Goal: Use online tool/utility: Utilize a website feature to perform a specific function

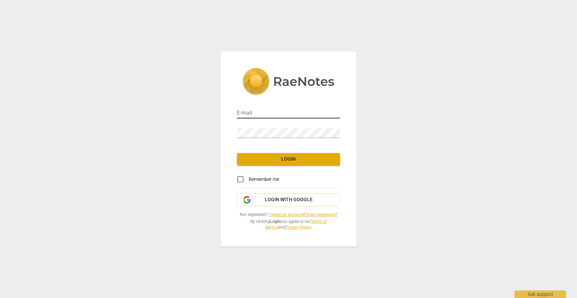
click at [280, 110] on input "email" at bounding box center [288, 114] width 103 height 10
click at [276, 114] on input "email" at bounding box center [288, 114] width 103 height 10
click at [279, 199] on span "Login with Google" at bounding box center [289, 200] width 48 height 7
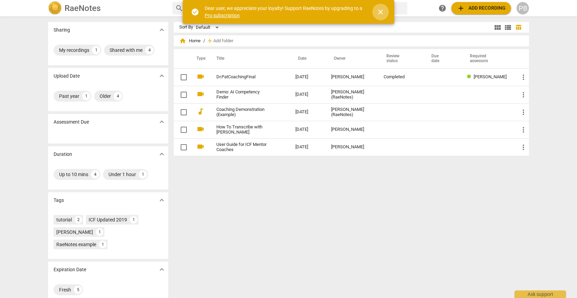
click at [382, 13] on span "close" at bounding box center [381, 12] width 8 height 8
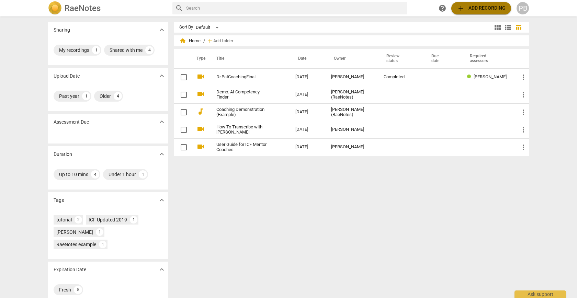
click at [464, 9] on span "add" at bounding box center [461, 8] width 8 height 8
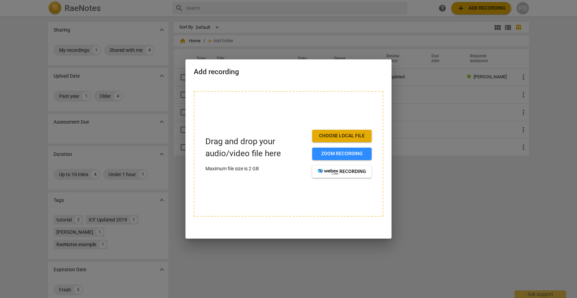
click at [338, 137] on span "Choose local file" at bounding box center [342, 136] width 48 height 7
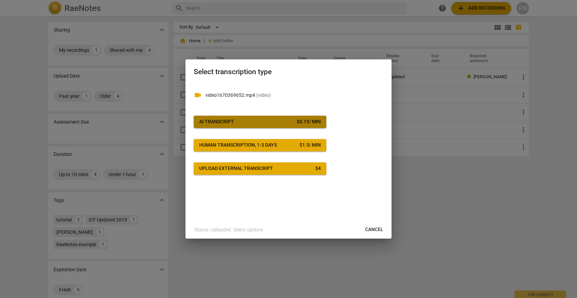
click at [260, 124] on span "AI Transcript $ 0.15 / min" at bounding box center [260, 122] width 122 height 7
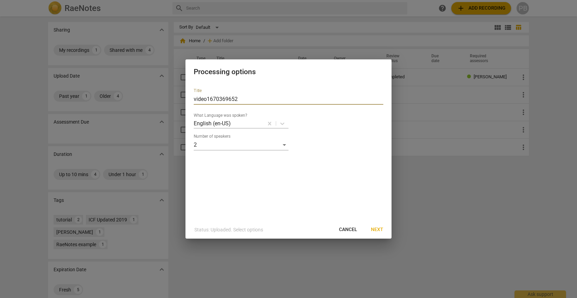
click at [253, 97] on input "video1670369652" at bounding box center [289, 99] width 190 height 11
drag, startPoint x: 253, startPoint y: 97, endPoint x: 205, endPoint y: 91, distance: 48.1
click at [205, 92] on div "Title video1670369652" at bounding box center [289, 96] width 190 height 16
type input "Coaching Session w/[PERSON_NAME]"
click at [379, 230] on span "Next" at bounding box center [377, 229] width 12 height 7
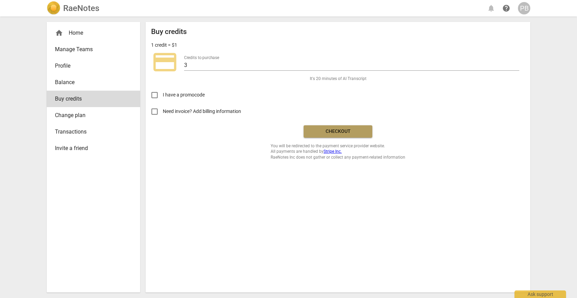
click at [350, 135] on button "Checkout" at bounding box center [338, 131] width 69 height 12
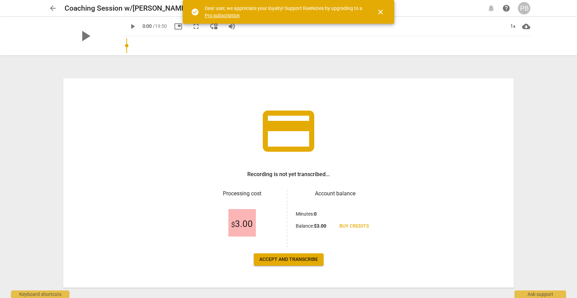
click at [283, 261] on span "Accept and transcribe" at bounding box center [288, 259] width 59 height 7
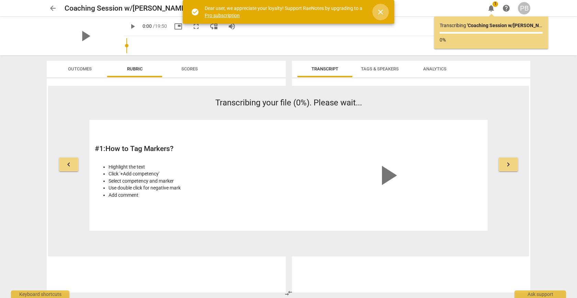
click at [378, 11] on span "close" at bounding box center [381, 12] width 8 height 8
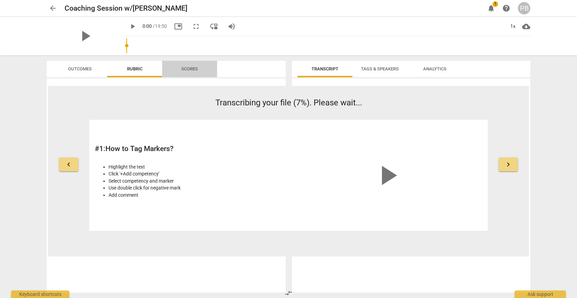
click at [182, 66] on span "Scores" at bounding box center [189, 68] width 16 height 5
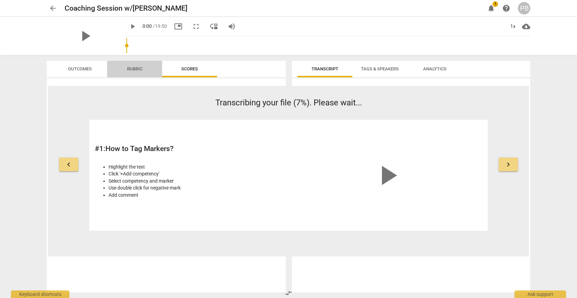
click at [138, 68] on span "Rubric" at bounding box center [134, 68] width 15 height 5
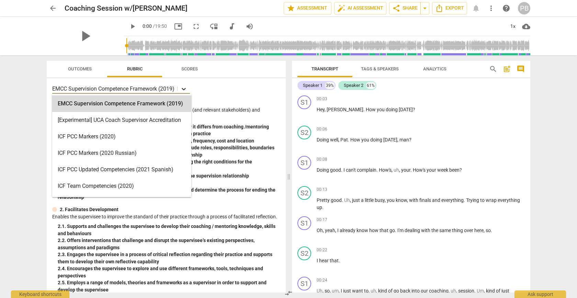
click at [185, 88] on icon at bounding box center [183, 89] width 7 height 7
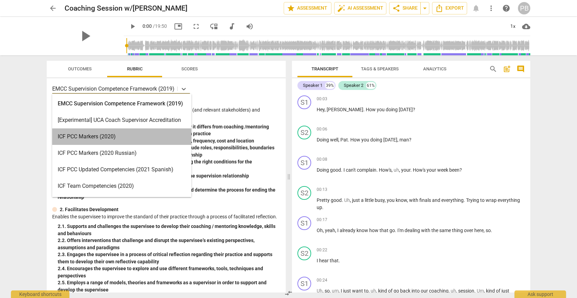
click at [150, 139] on div "ICF PCC Markers (2020)" at bounding box center [121, 137] width 139 height 16
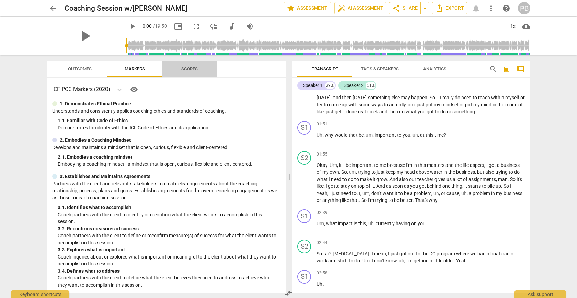
click at [180, 72] on span "Scores" at bounding box center [189, 69] width 33 height 9
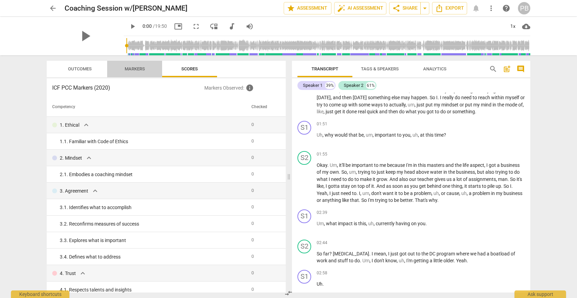
click at [136, 67] on span "Markers" at bounding box center [135, 68] width 20 height 5
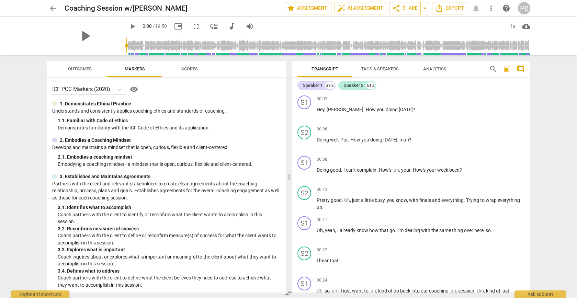
click at [193, 70] on span "Scores" at bounding box center [189, 68] width 16 height 5
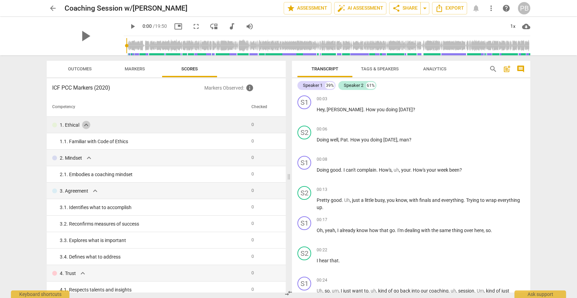
click at [85, 125] on span "expand_more" at bounding box center [86, 125] width 8 height 8
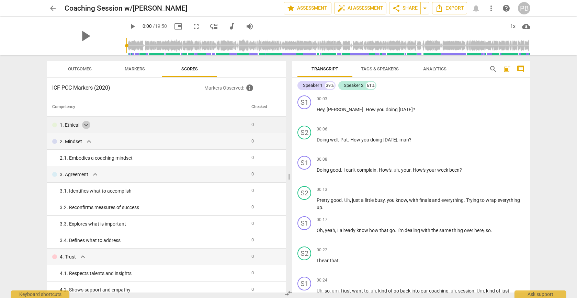
click at [85, 125] on span "expand_more" at bounding box center [86, 125] width 8 height 8
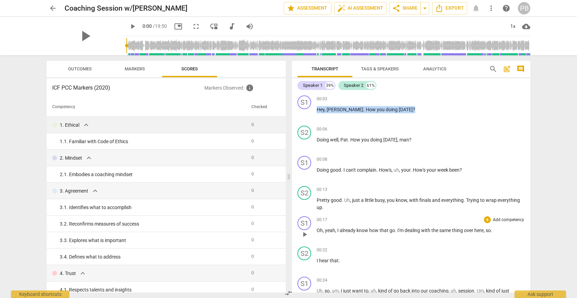
drag, startPoint x: 318, startPoint y: 110, endPoint x: 414, endPoint y: 219, distance: 145.4
click at [414, 219] on div "S1 play_arrow pause 00:03 + Add competency keyboard_arrow_right Hey , [PERSON_N…" at bounding box center [411, 193] width 238 height 200
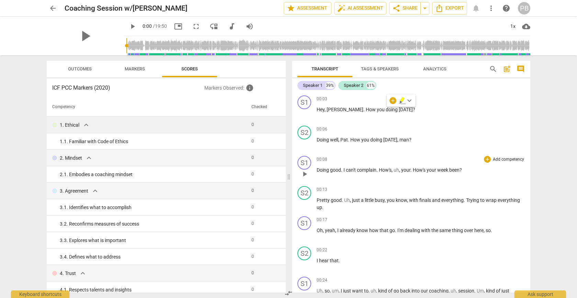
click at [397, 161] on div "00:08 + Add competency keyboard_arrow_right" at bounding box center [421, 159] width 208 height 7
click at [128, 71] on span "Markers" at bounding box center [135, 68] width 20 height 5
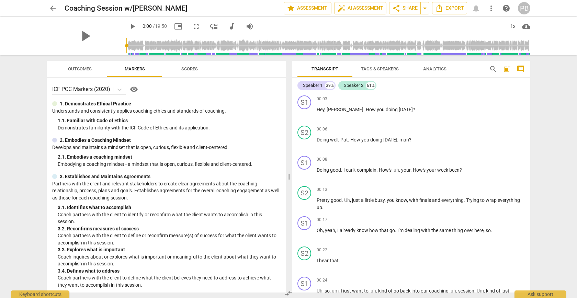
click at [90, 68] on span "Outcomes" at bounding box center [80, 68] width 24 height 5
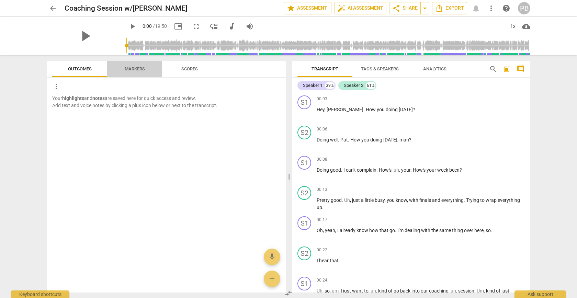
click at [134, 65] on span "Markers" at bounding box center [134, 69] width 37 height 9
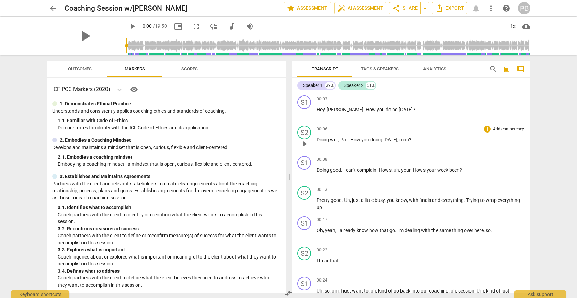
drag, startPoint x: 316, startPoint y: 111, endPoint x: 400, endPoint y: 133, distance: 86.4
click at [400, 133] on div "S1 play_arrow pause 00:03 + Add competency keyboard_arrow_right Hey , [PERSON_N…" at bounding box center [411, 193] width 238 height 200
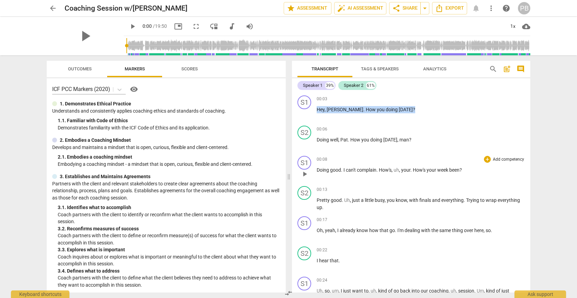
drag, startPoint x: 317, startPoint y: 109, endPoint x: 416, endPoint y: 175, distance: 119.0
click at [416, 175] on div "S1 play_arrow pause 00:03 + Add competency keyboard_arrow_right Hey , [PERSON_N…" at bounding box center [411, 193] width 238 height 200
click at [428, 71] on span "Analytics" at bounding box center [434, 68] width 23 height 5
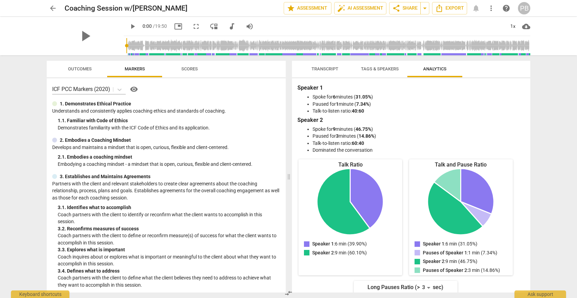
click at [393, 69] on span "Tags & Speakers" at bounding box center [380, 68] width 38 height 5
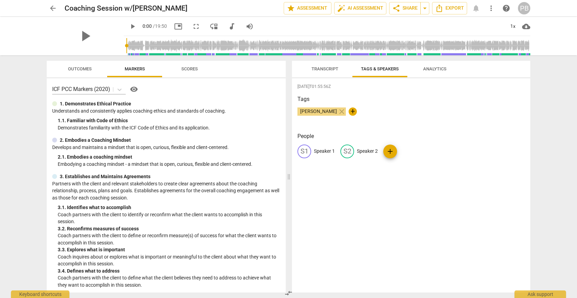
click at [327, 73] on span "Transcript" at bounding box center [324, 69] width 43 height 9
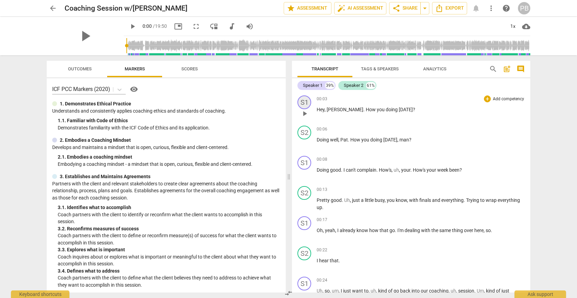
click at [305, 102] on div "S1" at bounding box center [305, 103] width 14 height 14
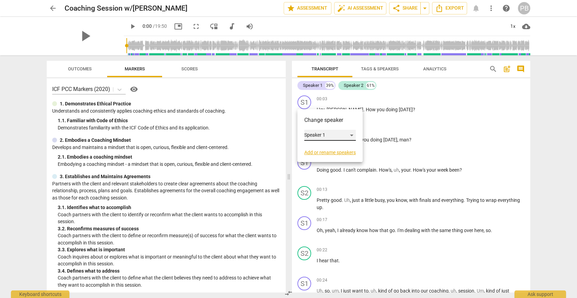
click at [328, 134] on div "Speaker 1" at bounding box center [330, 135] width 52 height 11
click at [333, 134] on li "Speaker 1" at bounding box center [330, 135] width 52 height 13
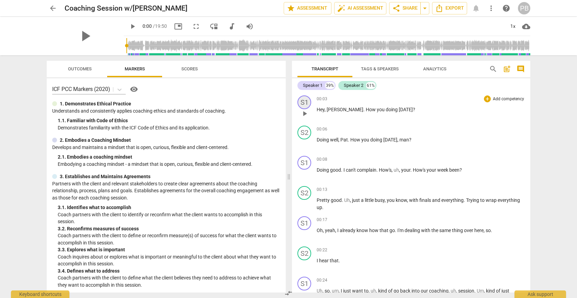
click at [307, 102] on div "S1" at bounding box center [305, 103] width 14 height 14
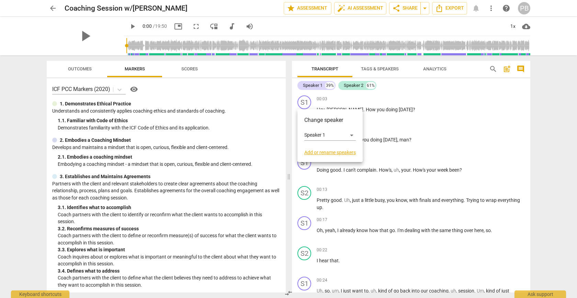
click at [329, 151] on link "Add or rename speakers" at bounding box center [330, 152] width 52 height 5
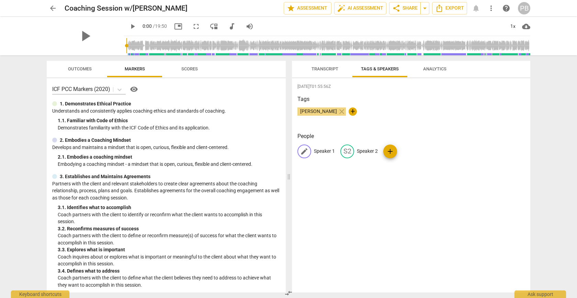
click at [305, 150] on span "edit" at bounding box center [304, 151] width 8 height 8
type input "[PERSON_NAME]"
click at [414, 152] on p "Speaker 2" at bounding box center [412, 151] width 21 height 7
type input "[PERSON_NAME]"
click at [443, 170] on div "[DATE]T01:55:56Z Tags [PERSON_NAME] close + People PA [PERSON_NAME] edit [PERSO…" at bounding box center [411, 185] width 238 height 214
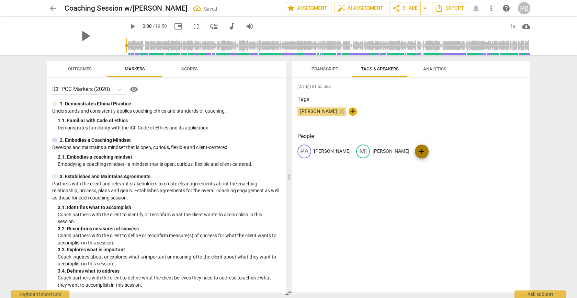
click at [418, 151] on span "add" at bounding box center [422, 151] width 8 height 8
click at [487, 151] on span "delete" at bounding box center [490, 151] width 7 height 7
click at [331, 69] on span "Transcript" at bounding box center [325, 68] width 27 height 5
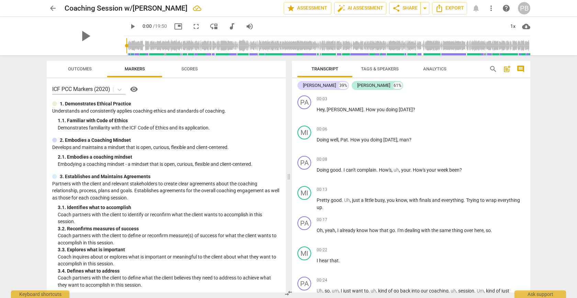
click at [525, 25] on span "cloud_download" at bounding box center [526, 26] width 8 height 8
click at [490, 22] on div at bounding box center [288, 149] width 577 height 298
click at [446, 7] on span "Export" at bounding box center [449, 8] width 29 height 8
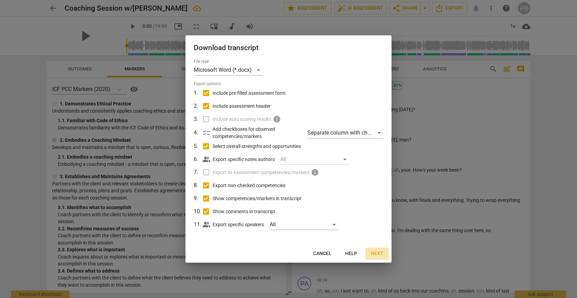
click at [377, 253] on span "Next" at bounding box center [377, 253] width 12 height 7
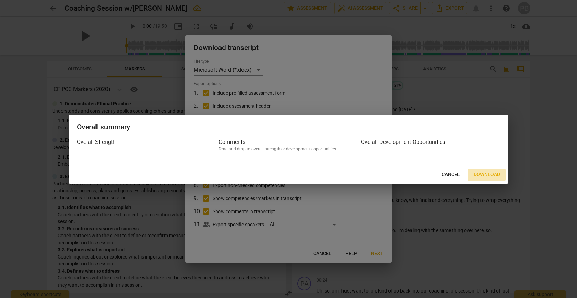
click at [482, 172] on span "Download" at bounding box center [487, 174] width 26 height 7
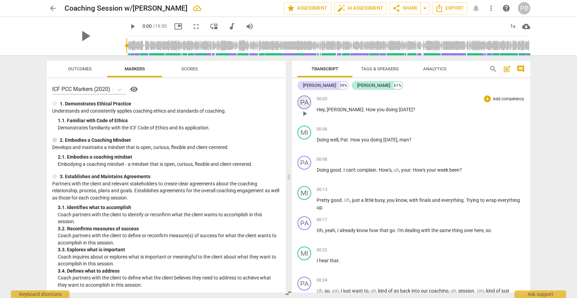
click at [304, 102] on div "PA" at bounding box center [305, 103] width 14 height 14
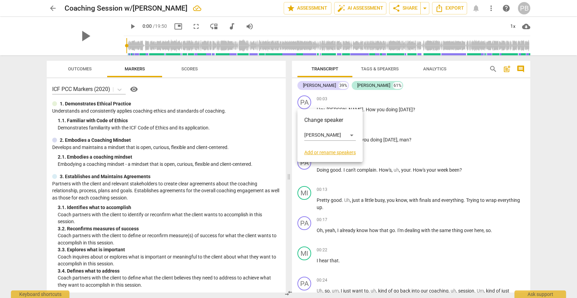
click at [319, 151] on link "Add or rename speakers" at bounding box center [330, 152] width 52 height 5
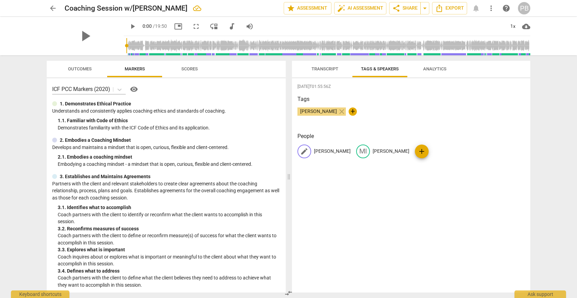
click at [304, 152] on span "edit" at bounding box center [304, 151] width 8 height 8
click at [314, 147] on div "edit [PERSON_NAME]" at bounding box center [339, 152] width 82 height 14
click at [314, 148] on input "[PERSON_NAME]" at bounding box center [341, 151] width 55 height 11
click at [335, 149] on input "[PERSON_NAME]" at bounding box center [341, 151] width 55 height 11
type input "Dr. Pat"
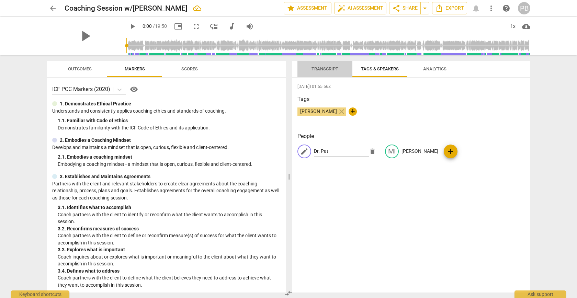
click at [330, 74] on button "Transcript" at bounding box center [325, 69] width 55 height 16
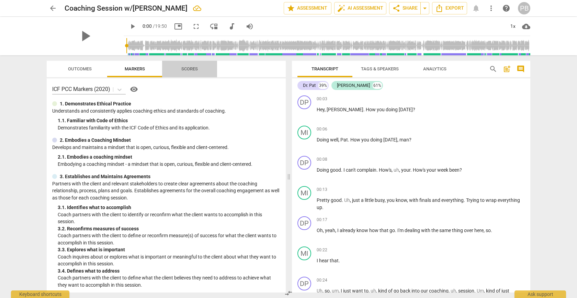
click at [174, 68] on span "Scores" at bounding box center [189, 69] width 33 height 9
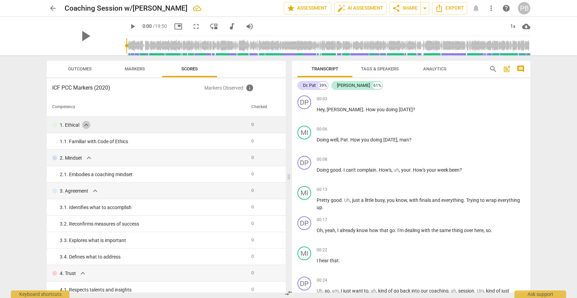
click at [82, 125] on span "expand_more" at bounding box center [86, 125] width 8 height 8
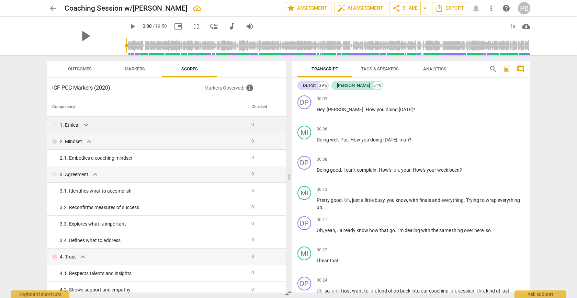
click at [84, 125] on span "expand_more" at bounding box center [86, 125] width 8 height 8
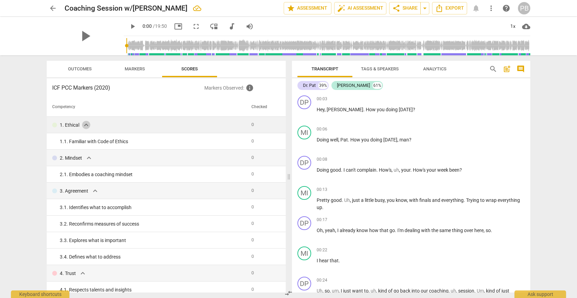
click at [88, 124] on span "expand_more" at bounding box center [86, 125] width 8 height 8
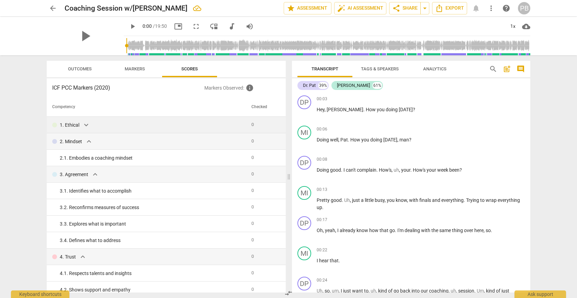
click at [88, 124] on span "expand_more" at bounding box center [86, 125] width 8 height 8
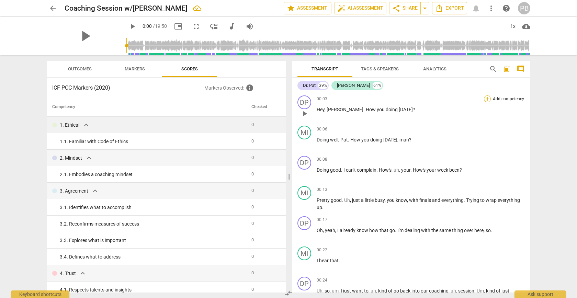
click at [485, 98] on div "+" at bounding box center [487, 99] width 7 height 7
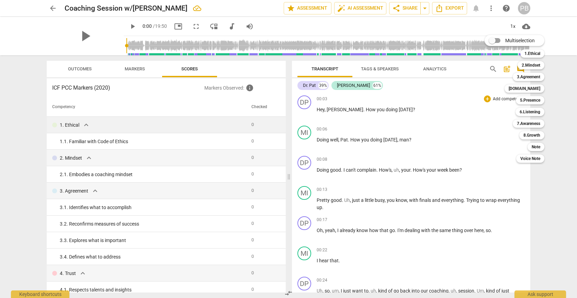
click at [486, 99] on div "Multiselection m 1.Ethical 1 2.Mindset 2 3.Agreement 3 [DOMAIN_NAME] 4 5.Presen…" at bounding box center [520, 98] width 76 height 131
click at [534, 88] on b "[DOMAIN_NAME]" at bounding box center [525, 89] width 32 height 8
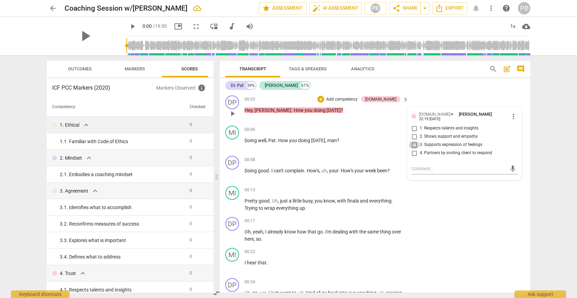
click at [414, 142] on input "3. Supports expression of feelings" at bounding box center [414, 145] width 11 height 8
checkbox input "true"
click at [405, 100] on span "keyboard_arrow_right" at bounding box center [406, 100] width 8 height 8
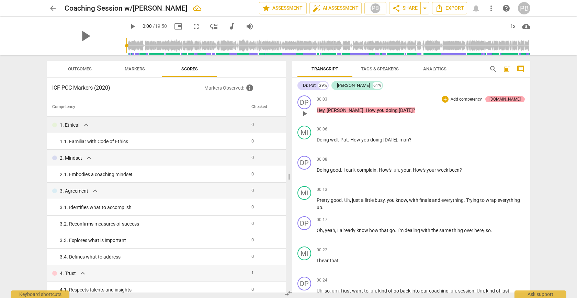
click at [511, 98] on div "[DOMAIN_NAME]" at bounding box center [505, 99] width 31 height 6
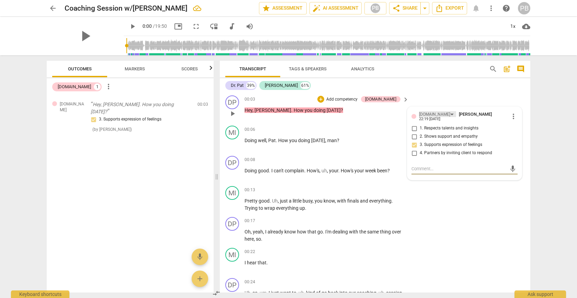
click at [434, 116] on div "[DOMAIN_NAME]" at bounding box center [437, 114] width 37 height 6
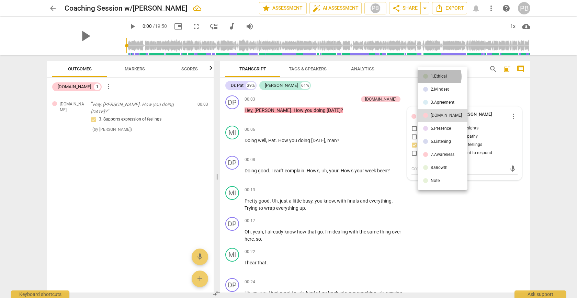
click at [437, 77] on div "1.Ethical" at bounding box center [439, 76] width 16 height 4
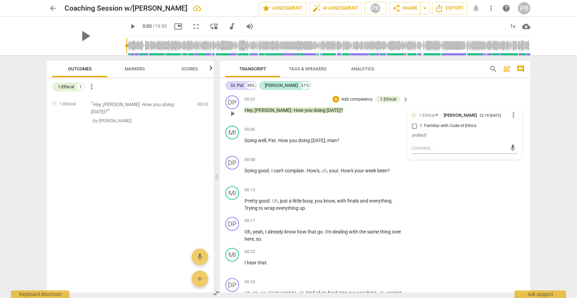
click at [370, 99] on p "Add competency" at bounding box center [357, 100] width 33 height 6
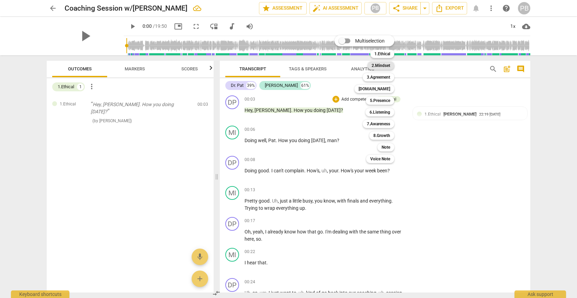
click at [382, 68] on b "2.Mindset" at bounding box center [381, 66] width 19 height 8
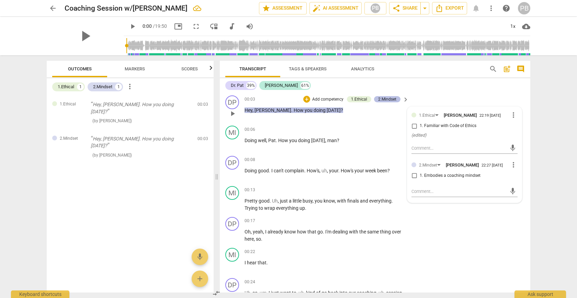
click at [391, 100] on div "2.Mindset" at bounding box center [387, 99] width 18 height 6
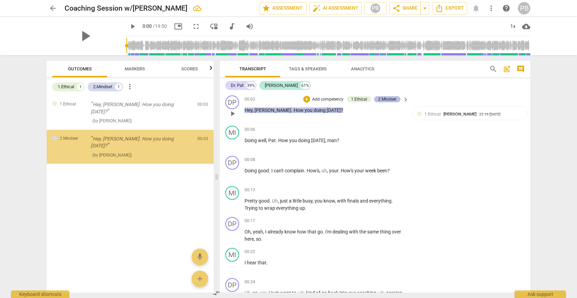
click at [391, 100] on div "2.Mindset" at bounding box center [387, 99] width 18 height 6
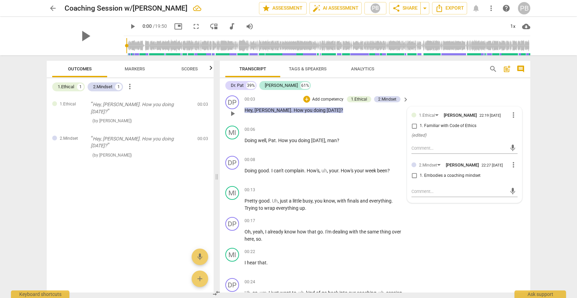
click at [326, 99] on p "Add competency" at bounding box center [328, 100] width 33 height 6
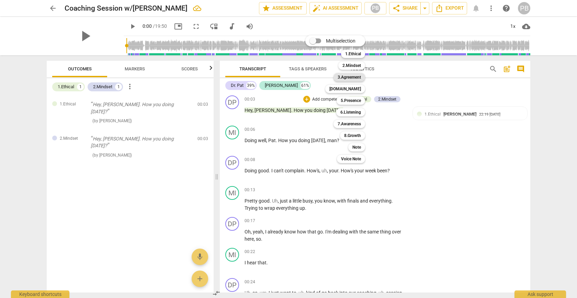
click at [351, 79] on b "3.Agreement" at bounding box center [349, 77] width 23 height 8
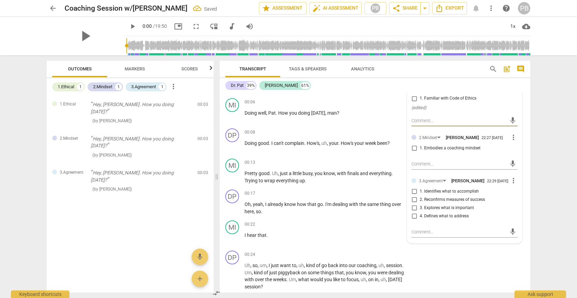
scroll to position [28, 0]
click at [378, 100] on p "Add competency" at bounding box center [384, 102] width 33 height 6
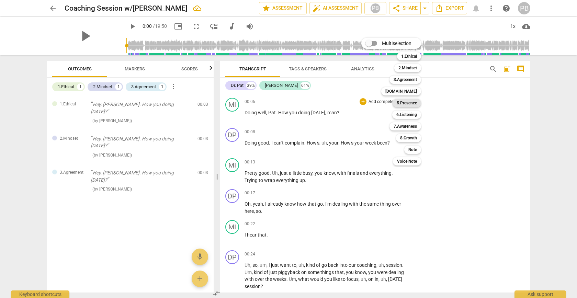
click at [411, 105] on b "5.Presence" at bounding box center [407, 103] width 20 height 8
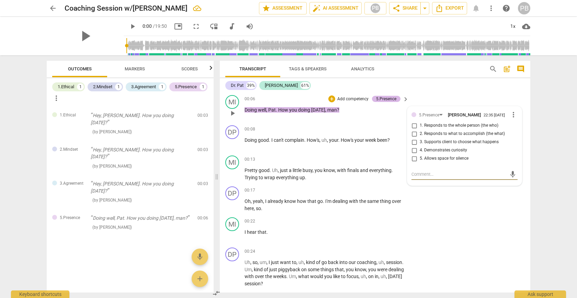
scroll to position [0, 0]
click at [350, 99] on p "Add competency" at bounding box center [353, 99] width 33 height 6
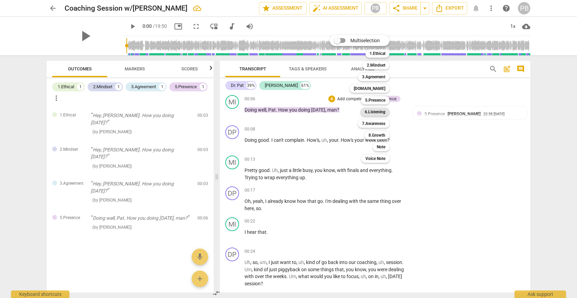
click at [375, 111] on b "6.Listening" at bounding box center [375, 112] width 21 height 8
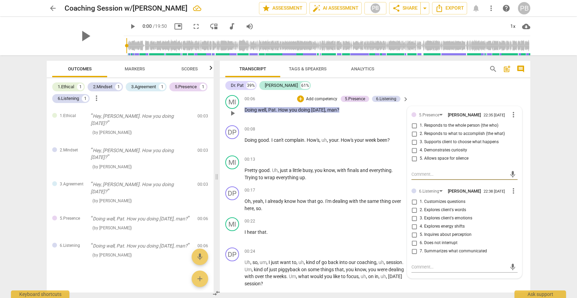
click at [322, 97] on p "Add competency" at bounding box center [321, 99] width 33 height 6
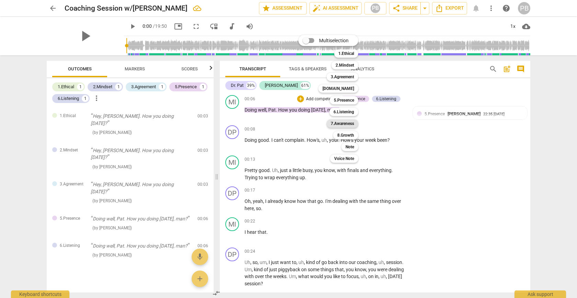
click at [349, 123] on b "7.Awareness" at bounding box center [342, 124] width 23 height 8
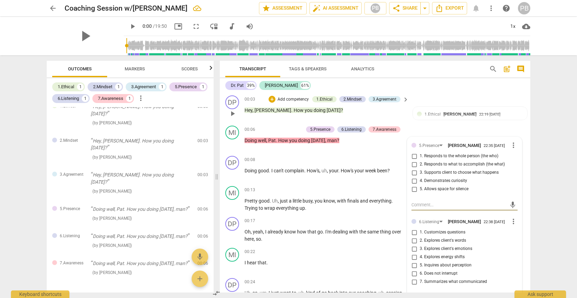
click at [294, 99] on p "Add competency" at bounding box center [293, 100] width 33 height 6
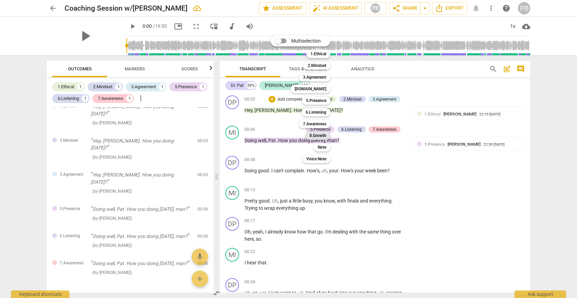
click at [317, 136] on b "8.Growth" at bounding box center [318, 136] width 17 height 8
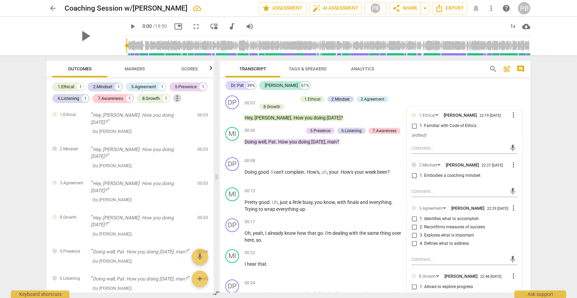
click at [178, 98] on span "more_vert" at bounding box center [177, 98] width 8 height 8
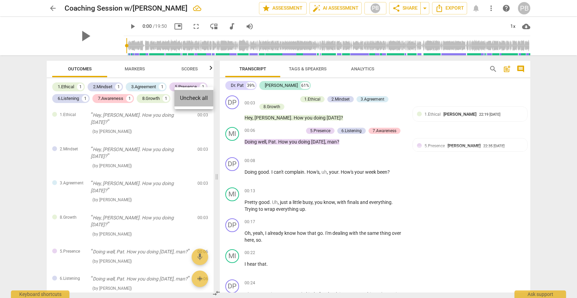
click at [188, 99] on li "Uncheck all" at bounding box center [194, 98] width 39 height 16
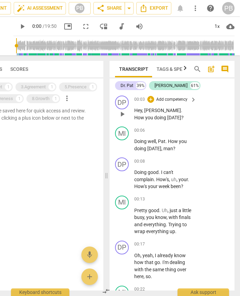
scroll to position [0, 69]
click at [182, 99] on p "Add competency" at bounding box center [172, 100] width 33 height 6
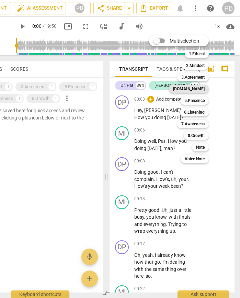
click at [201, 89] on b "[DOMAIN_NAME]" at bounding box center [189, 89] width 32 height 8
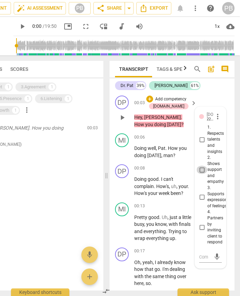
click at [202, 166] on input "2. Shows support and empathy" at bounding box center [202, 170] width 11 height 8
checkbox input "true"
click at [201, 193] on input "3. Supports expression of feelings" at bounding box center [202, 197] width 11 height 8
checkbox input "true"
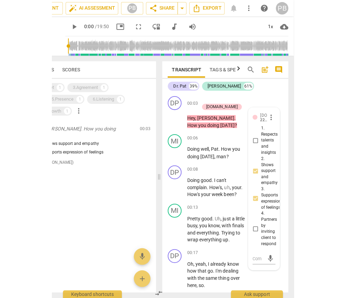
scroll to position [0, 0]
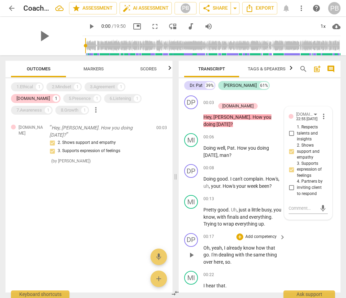
click at [302, 233] on div "DP play_arrow pause 00:17 + Add competency keyboard_arrow_right Oh , yeah , I a…" at bounding box center [260, 250] width 162 height 38
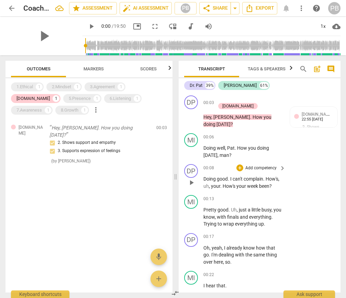
click at [256, 165] on p "Add competency" at bounding box center [261, 168] width 33 height 6
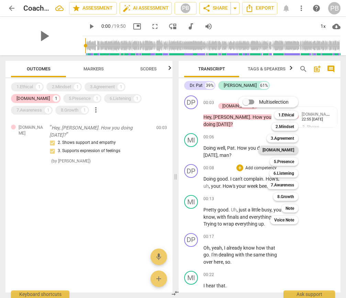
click at [287, 151] on b "[DOMAIN_NAME]" at bounding box center [279, 150] width 32 height 8
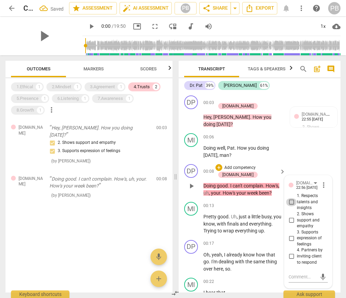
click at [292, 198] on input "1. Respects talents and insights" at bounding box center [291, 202] width 11 height 8
checkbox input "true"
click at [290, 216] on input "2. Shows support and empathy" at bounding box center [291, 220] width 11 height 8
checkbox input "true"
click at [302, 143] on div "MI play_arrow pause 00:06 + Add competency keyboard_arrow_right Doing well , Pa…" at bounding box center [260, 146] width 162 height 31
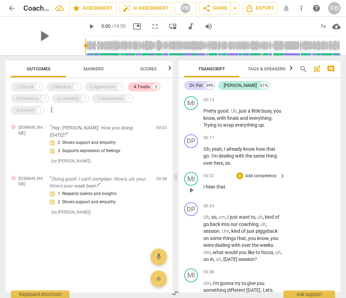
scroll to position [107, 0]
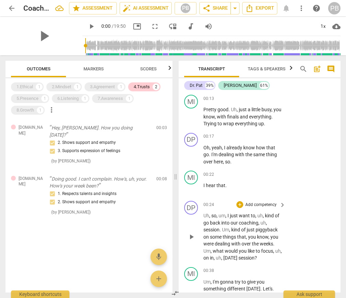
click at [256, 202] on p "Add competency" at bounding box center [261, 205] width 33 height 6
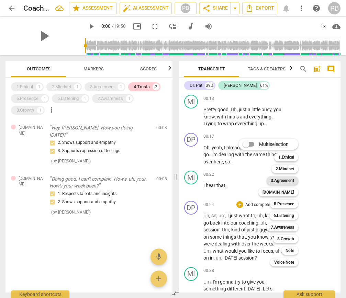
click at [288, 181] on b "3.Agreement" at bounding box center [282, 181] width 23 height 8
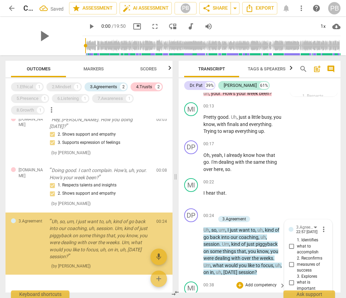
scroll to position [224, 0]
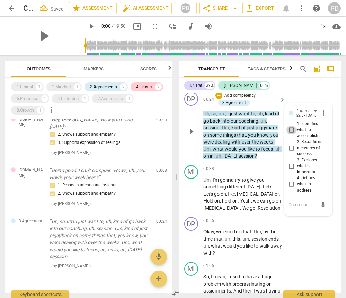
click at [291, 126] on input "1. Identifies what to accomplish" at bounding box center [291, 130] width 11 height 8
checkbox input "true"
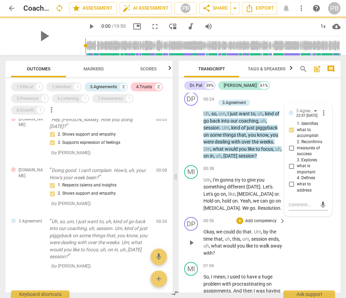
click at [308, 223] on div "DP play_arrow pause 00:56 + Add competency keyboard_arrow_right Okay , we could…" at bounding box center [260, 236] width 162 height 45
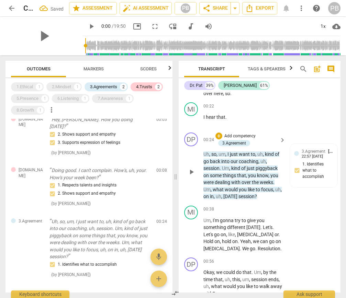
scroll to position [182, 0]
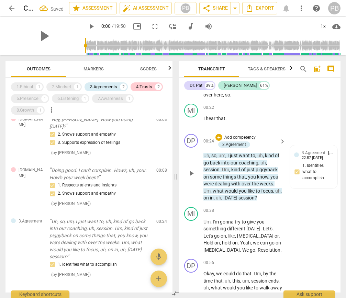
click at [248, 135] on p "Add competency" at bounding box center [240, 138] width 33 height 6
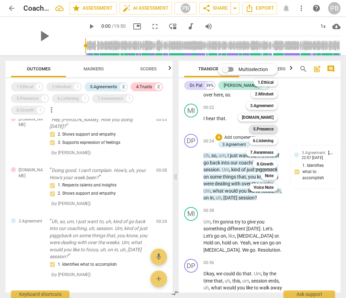
click at [260, 130] on b "5.Presence" at bounding box center [263, 129] width 20 height 8
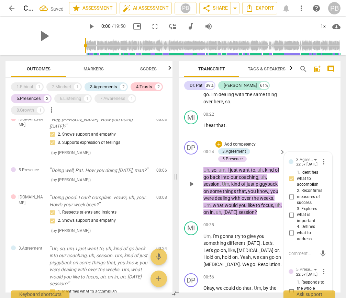
scroll to position [139, 0]
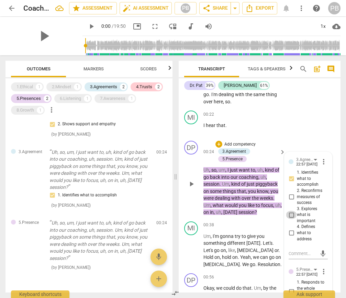
click at [290, 211] on input "3. Explores what is important" at bounding box center [291, 215] width 11 height 8
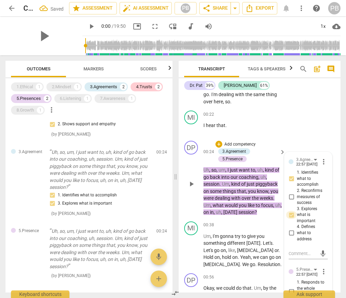
click at [290, 211] on input "3. Explores what is important" at bounding box center [291, 215] width 11 height 8
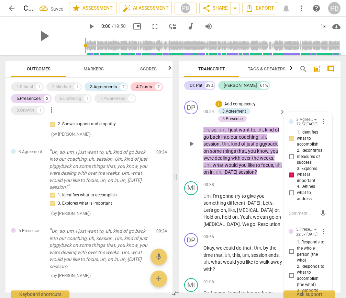
scroll to position [225, 0]
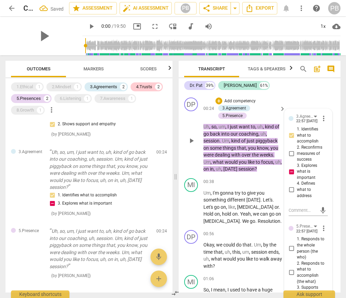
click at [291, 168] on input "3. Explores what is important" at bounding box center [291, 172] width 11 height 8
checkbox input "false"
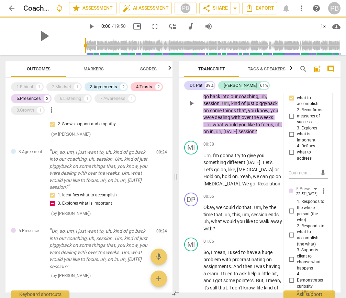
scroll to position [283, 0]
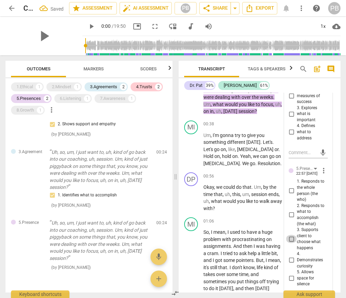
click at [291, 235] on input "3. Supports client to choose what happens" at bounding box center [291, 239] width 11 height 8
checkbox input "true"
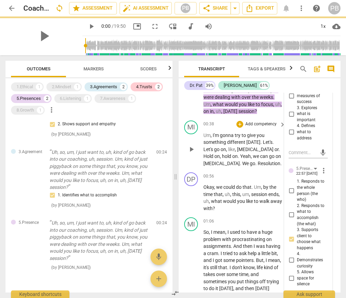
click at [271, 158] on p "Um , I'm gonna try to give you something different [DATE] . Let's . Let's go on…" at bounding box center [242, 149] width 79 height 35
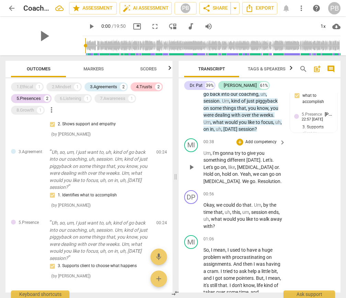
scroll to position [270, 0]
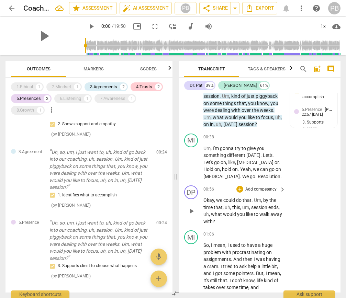
click at [260, 187] on p "Add competency" at bounding box center [261, 190] width 33 height 6
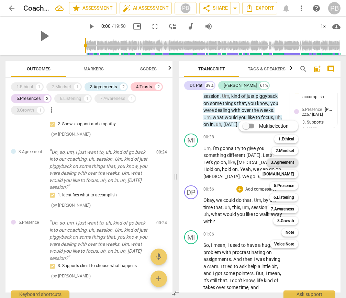
click at [283, 163] on b "3.Agreement" at bounding box center [282, 162] width 23 height 8
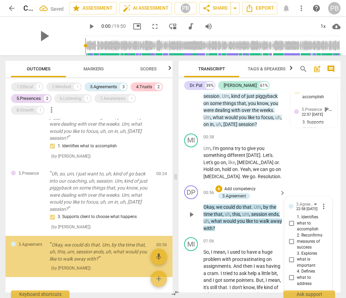
scroll to position [270, 0]
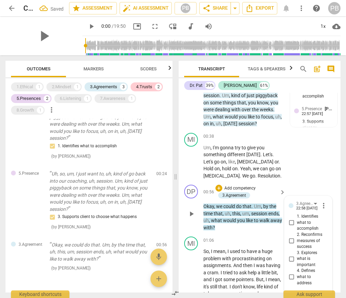
click at [291, 237] on input "2. Reconfirms measures of success" at bounding box center [291, 241] width 11 height 8
checkbox input "true"
click at [267, 224] on p "Okay , we could do that . Um , by the time that , uh , this , um , session ends…" at bounding box center [242, 217] width 79 height 28
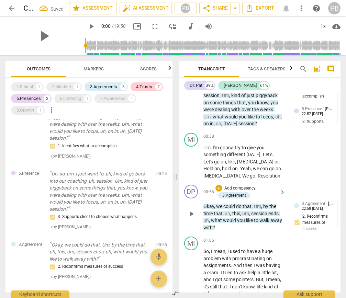
click at [248, 186] on p "Add competency" at bounding box center [240, 189] width 33 height 6
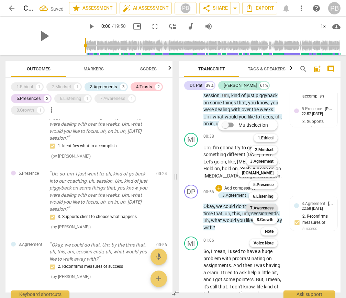
click at [264, 208] on b "7.Awareness" at bounding box center [261, 208] width 23 height 8
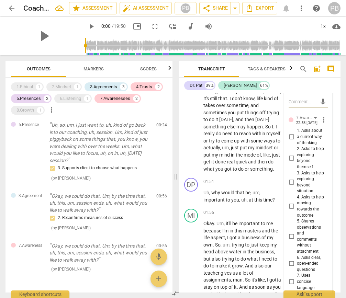
scroll to position [501, 0]
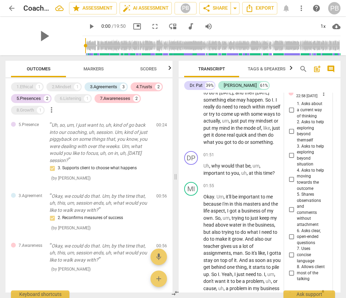
click at [290, 233] on input "6. Asks clear, open-ended questions" at bounding box center [291, 237] width 11 height 8
checkbox input "true"
click at [189, 135] on div "play_arrow pause" at bounding box center [195, 89] width 18 height 108
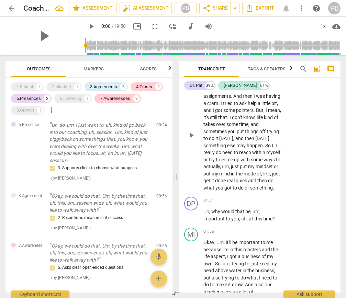
scroll to position [458, 0]
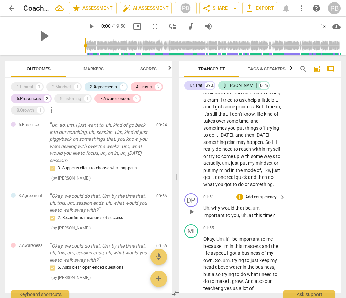
click at [256, 196] on p "Add competency" at bounding box center [261, 197] width 33 height 6
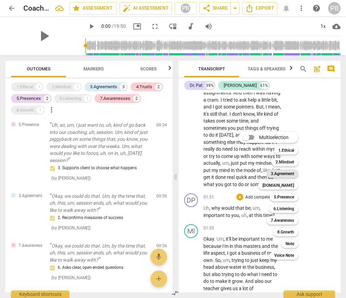
click at [284, 174] on b "3.Agreement" at bounding box center [282, 174] width 23 height 8
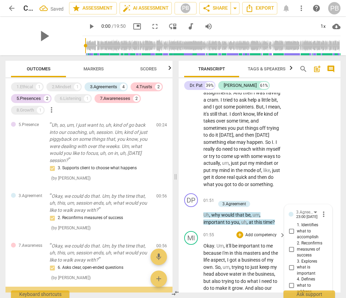
scroll to position [568, 0]
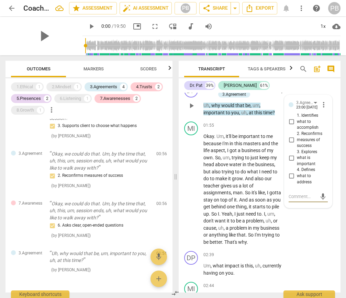
click at [290, 155] on input "3. Explores what is important" at bounding box center [291, 158] width 11 height 8
checkbox input "true"
click at [250, 123] on p "Add competency" at bounding box center [261, 126] width 33 height 6
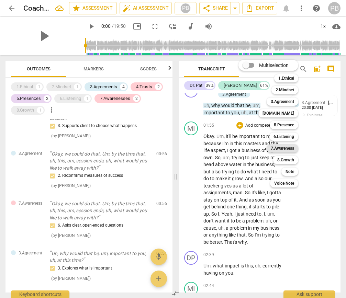
click at [276, 146] on b "7.Awareness" at bounding box center [282, 148] width 23 height 8
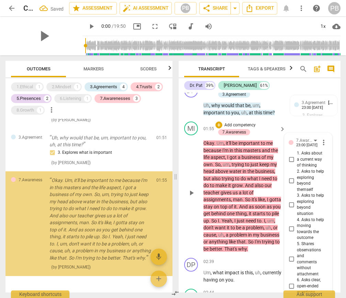
scroll to position [711, 0]
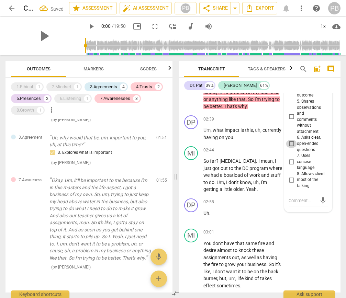
click at [290, 140] on input "6. Asks clear, open-ended questions" at bounding box center [291, 144] width 11 height 8
checkbox input "true"
click at [268, 133] on p "Um , what impact is this , uh , currently having on you ." at bounding box center [242, 134] width 79 height 14
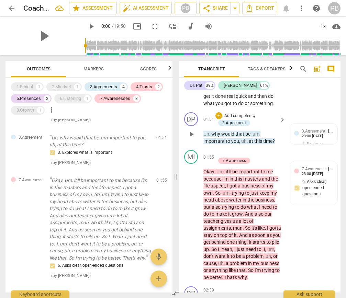
scroll to position [540, 0]
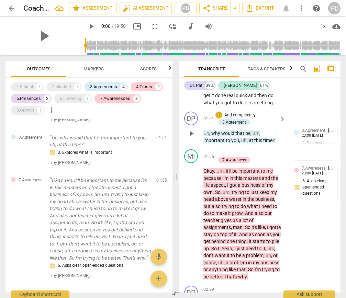
click at [241, 113] on p "Add competency" at bounding box center [240, 115] width 33 height 6
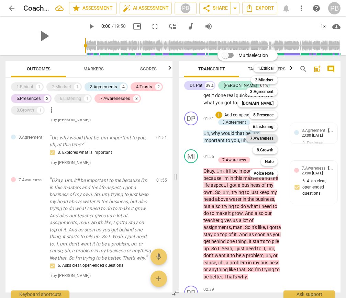
click at [260, 135] on b "7.Awareness" at bounding box center [261, 138] width 23 height 8
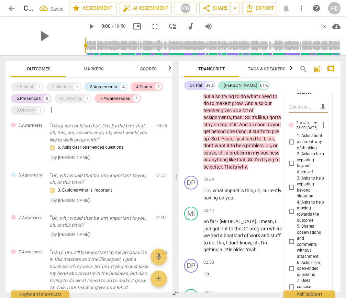
scroll to position [659, 0]
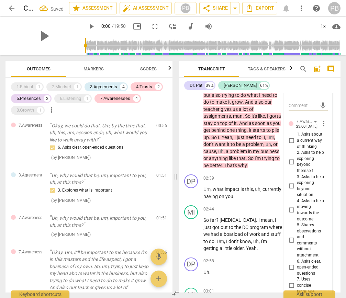
click at [289, 264] on input "6. Asks clear, open-ended questions" at bounding box center [291, 268] width 11 height 8
checkbox input "true"
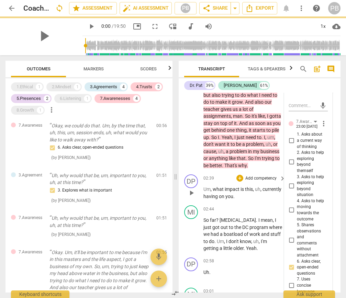
click at [266, 197] on div "DP play_arrow pause 02:39 + Add competency keyboard_arrow_right Um , what impac…" at bounding box center [260, 187] width 162 height 31
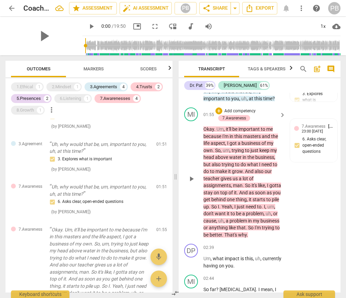
scroll to position [592, 0]
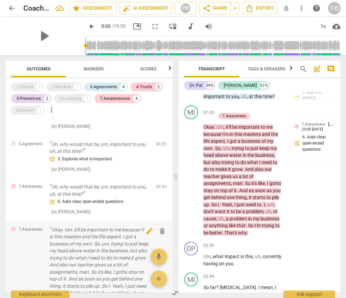
click at [161, 227] on span "delete" at bounding box center [162, 231] width 8 height 8
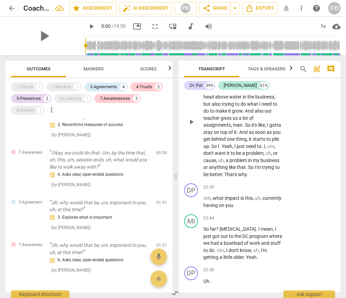
scroll to position [656, 0]
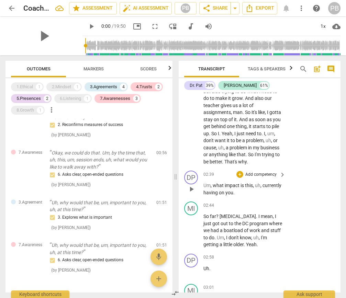
click at [253, 172] on p "Add competency" at bounding box center [261, 175] width 33 height 6
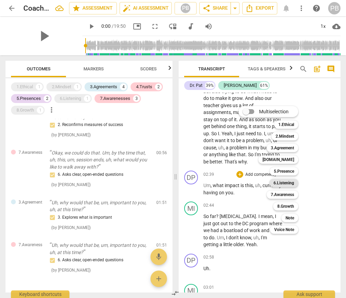
click at [285, 183] on b "6.Listening" at bounding box center [284, 183] width 21 height 8
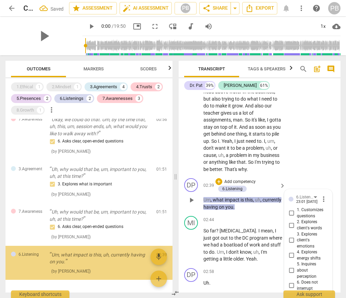
scroll to position [777, 0]
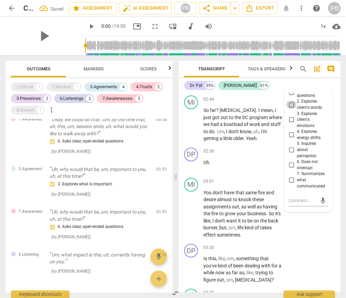
click at [291, 101] on input "2. Explores client's words" at bounding box center [291, 105] width 11 height 8
checkbox input "true"
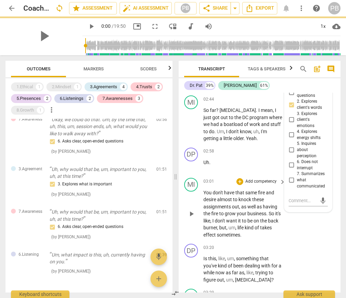
click at [257, 175] on div "MI play_arrow pause 03:01 + Add competency keyboard_arrow_right You don't have …" at bounding box center [260, 208] width 162 height 66
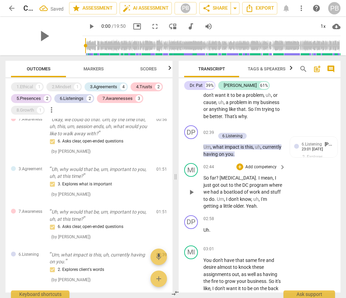
scroll to position [706, 0]
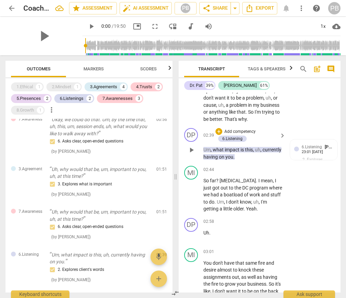
click at [244, 129] on p "Add competency" at bounding box center [240, 132] width 33 height 6
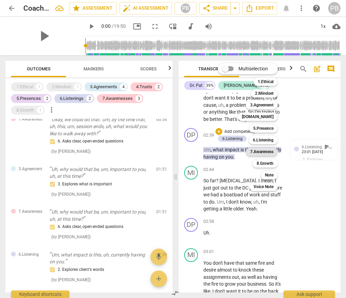
click at [266, 150] on b "7.Awareness" at bounding box center [261, 152] width 23 height 8
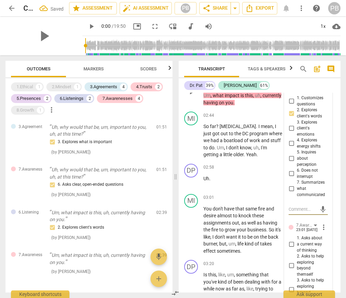
scroll to position [786, 0]
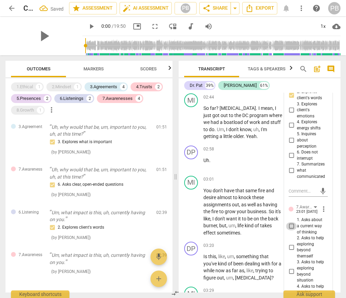
click at [289, 222] on input "1. Asks about a current way of thinking" at bounding box center [291, 226] width 11 height 8
checkbox input "true"
click at [247, 164] on div "02:58 + Add competency keyboard_arrow_right Uh ." at bounding box center [244, 158] width 83 height 25
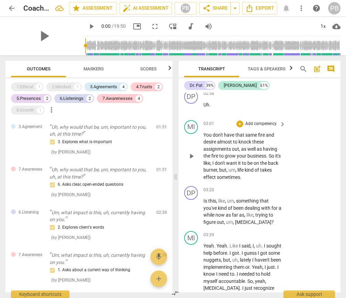
scroll to position [845, 0]
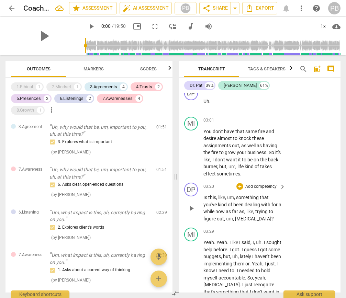
click at [253, 184] on p "Add competency" at bounding box center [261, 187] width 33 height 6
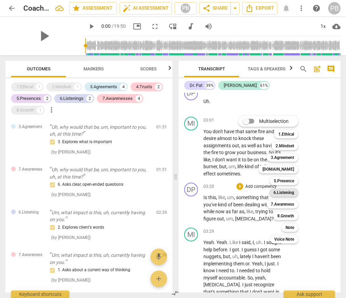
click at [286, 193] on b "6.Listening" at bounding box center [284, 193] width 21 height 8
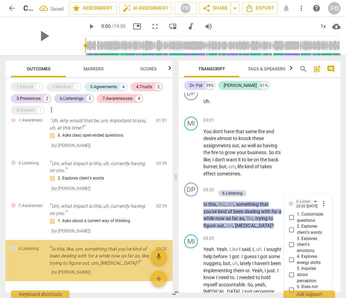
scroll to position [968, 0]
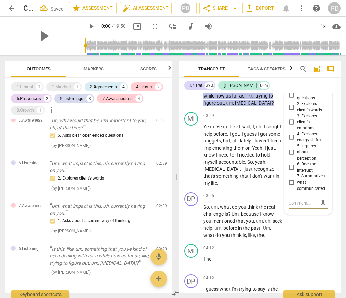
click at [290, 103] on input "2. Explores client's words" at bounding box center [291, 107] width 11 height 8
checkbox input "true"
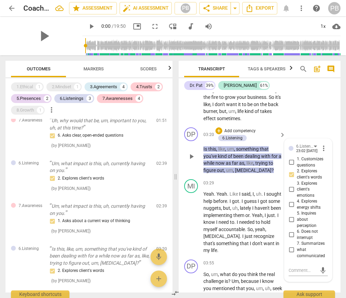
scroll to position [897, 0]
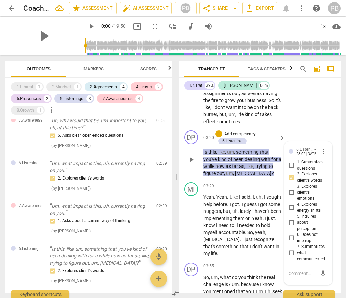
click at [245, 131] on p "Add competency" at bounding box center [240, 134] width 33 height 6
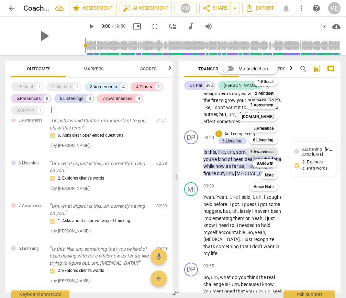
click at [264, 149] on b "7.Awareness" at bounding box center [261, 152] width 23 height 8
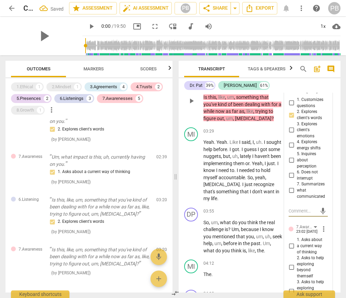
scroll to position [971, 0]
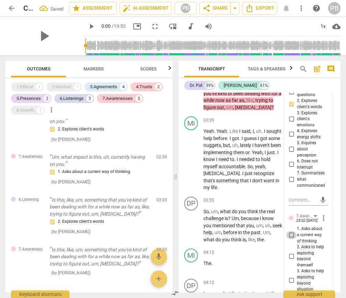
click at [291, 231] on input "1. Asks about a current way of thinking" at bounding box center [291, 235] width 11 height 8
checkbox input "true"
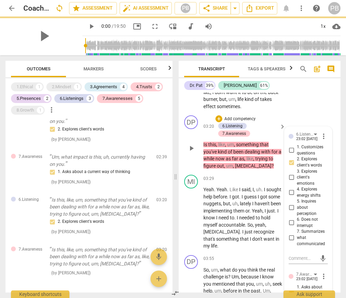
scroll to position [898, 0]
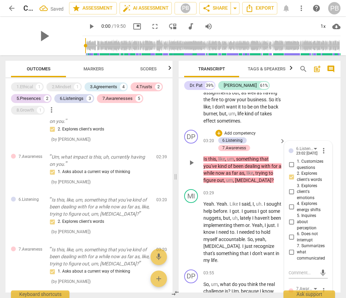
click at [272, 127] on div "DP play_arrow pause 03:20 + Add competency 6.Listening 7.Awareness keyboard_arr…" at bounding box center [260, 156] width 162 height 59
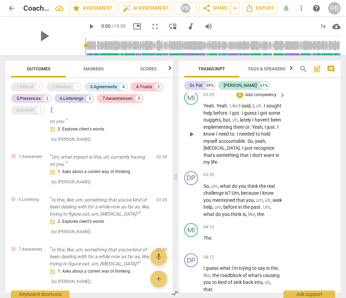
scroll to position [1001, 0]
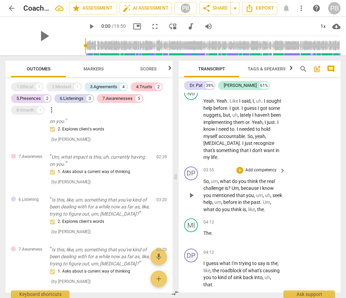
click at [255, 167] on p "Add competency" at bounding box center [261, 170] width 33 height 6
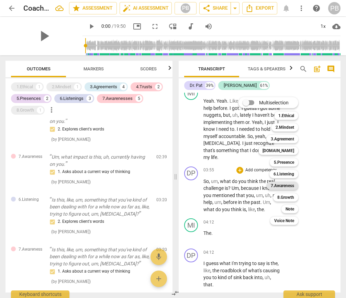
click at [285, 187] on b "7.Awareness" at bounding box center [282, 186] width 23 height 8
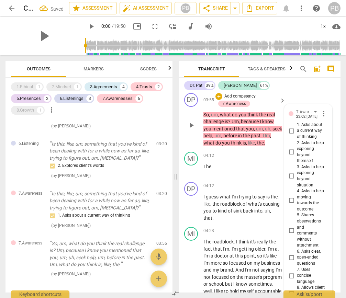
scroll to position [1072, 0]
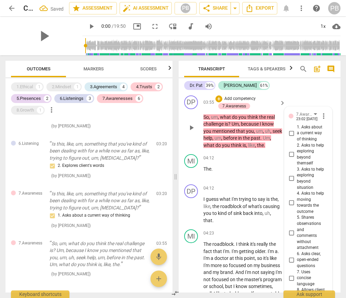
click at [291, 129] on input "1. Asks about a current way of thinking" at bounding box center [291, 133] width 11 height 8
checkbox input "true"
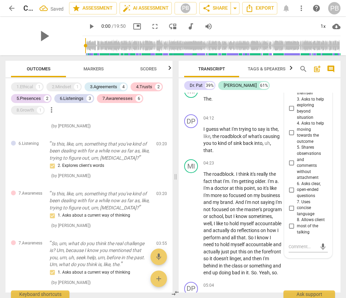
scroll to position [1158, 0]
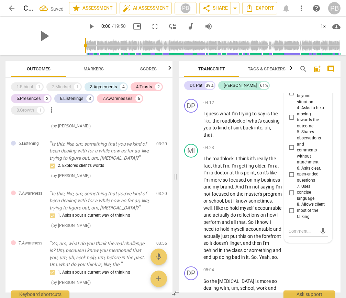
click at [291, 170] on input "6. Asks clear, open-ended questions" at bounding box center [291, 174] width 11 height 8
checkbox input "true"
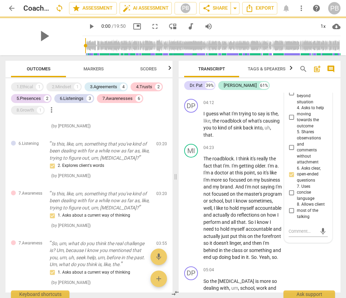
click at [289, 189] on input "7. Uses concise language" at bounding box center [291, 193] width 11 height 8
checkbox input "true"
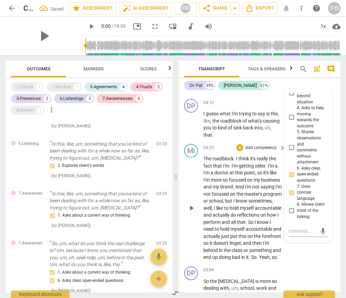
click at [312, 247] on div "MI play_arrow pause 04:23 + Add competency keyboard_arrow_right The roadblock .…" at bounding box center [260, 202] width 162 height 123
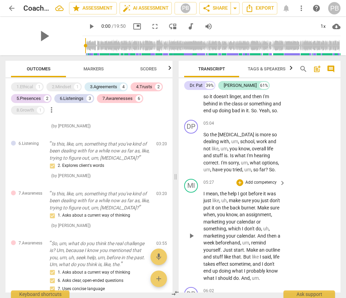
scroll to position [1296, 0]
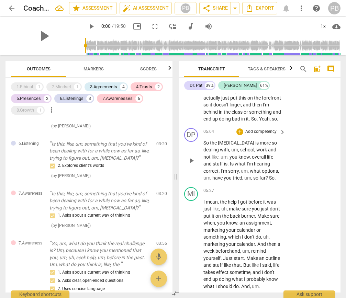
click at [251, 129] on p "Add competency" at bounding box center [261, 132] width 33 height 6
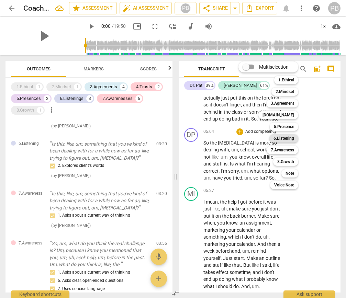
click at [282, 138] on b "6.Listening" at bounding box center [284, 138] width 21 height 8
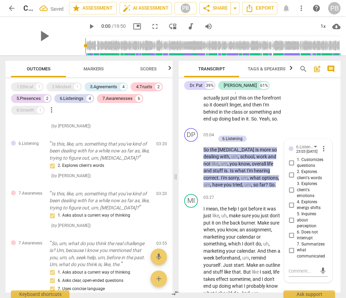
scroll to position [694, 0]
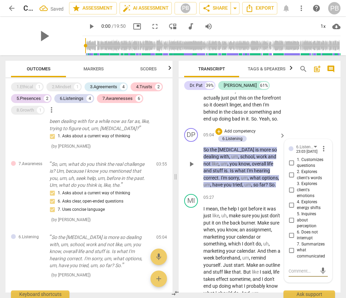
click at [290, 246] on input "7. Summarizes what communicated" at bounding box center [291, 250] width 11 height 8
checkbox input "true"
click at [249, 129] on p "Add competency" at bounding box center [240, 132] width 33 height 6
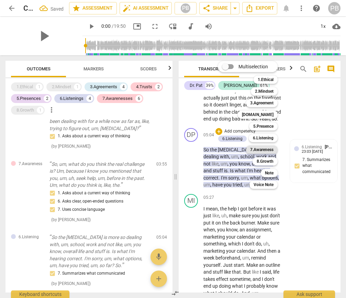
click at [264, 150] on b "7.Awareness" at bounding box center [261, 150] width 23 height 8
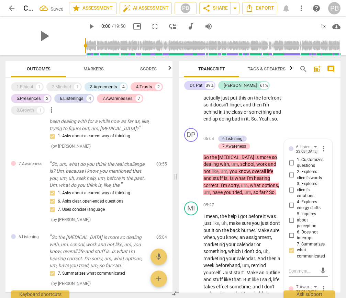
scroll to position [757, 0]
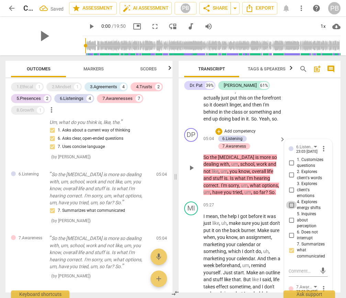
click at [290, 201] on input "4. Explores energy shifts" at bounding box center [291, 205] width 11 height 8
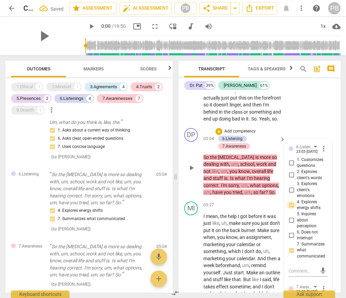
click at [291, 201] on input "4. Explores energy shifts" at bounding box center [291, 205] width 11 height 8
checkbox input "false"
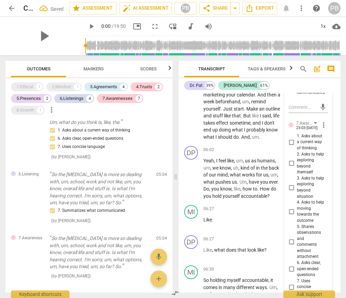
scroll to position [1463, 0]
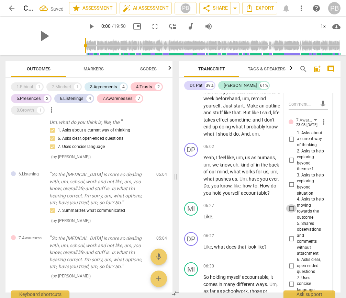
click at [291, 204] on input "4. Asks to help moving towards the outcome" at bounding box center [291, 208] width 11 height 8
checkbox input "true"
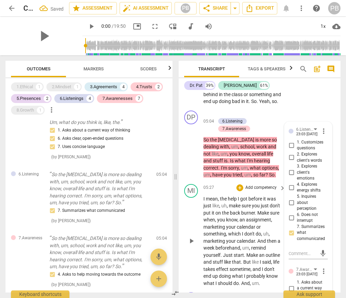
scroll to position [1309, 0]
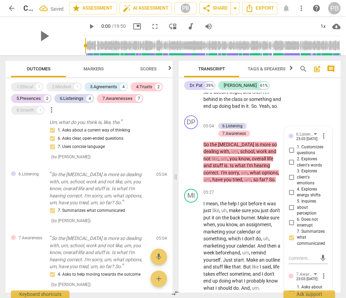
click at [306, 92] on div "Dr. Pat 39% [PERSON_NAME] 61% DP play_arrow pause 00:03 + Add competency 3.Agre…" at bounding box center [260, 185] width 162 height 214
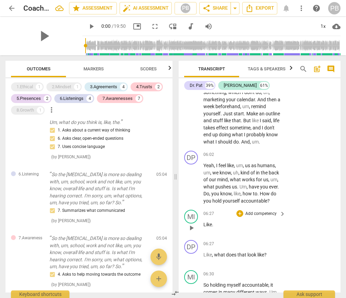
scroll to position [1456, 0]
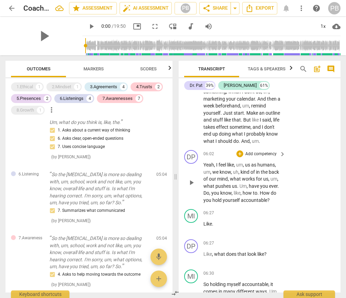
click at [263, 151] on p "Add competency" at bounding box center [261, 154] width 33 height 6
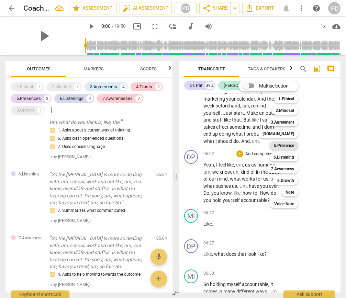
click at [286, 144] on b "5.Presence" at bounding box center [284, 146] width 20 height 8
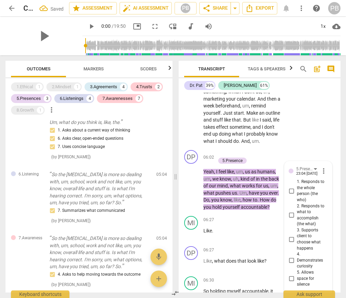
scroll to position [819, 0]
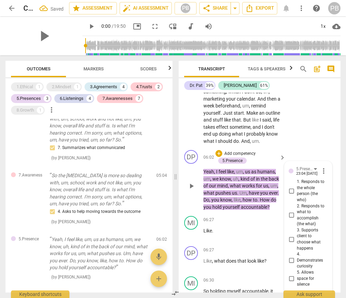
click at [290, 187] on input "1. Responds to the whole person (the who)" at bounding box center [291, 191] width 11 height 8
checkbox input "true"
click at [232, 151] on p "Add competency" at bounding box center [240, 154] width 33 height 6
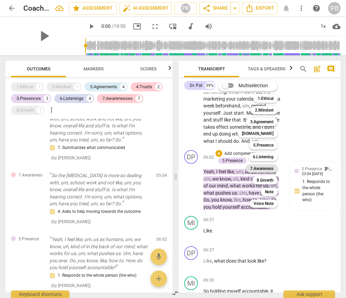
click at [265, 168] on b "7.Awareness" at bounding box center [261, 169] width 23 height 8
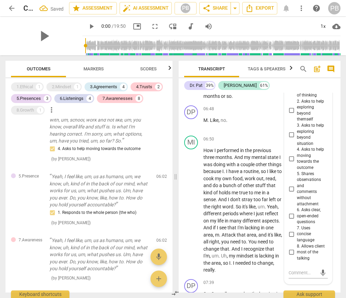
scroll to position [1703, 0]
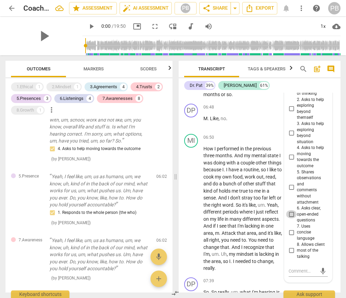
click at [290, 210] on input "6. Asks clear, open-ended questions" at bounding box center [291, 214] width 11 height 8
checkbox input "true"
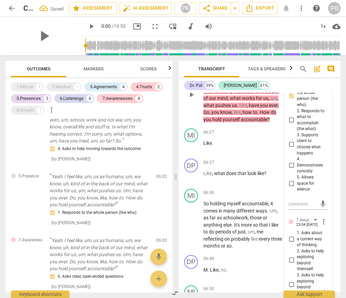
scroll to position [1552, 0]
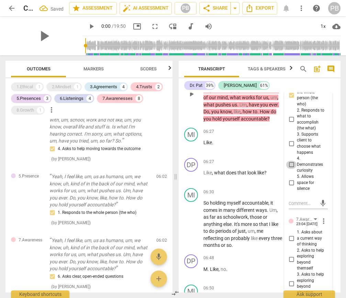
click at [289, 161] on input "4. Demonstrates curiosity" at bounding box center [291, 165] width 11 height 8
checkbox input "true"
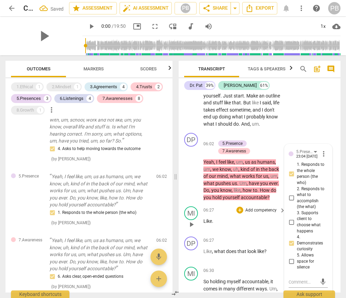
scroll to position [1458, 0]
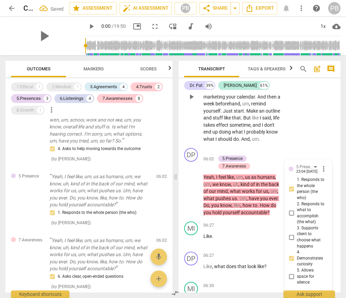
click at [297, 123] on div "MI play_arrow pause 05:27 + Add competency keyboard_arrow_right I mean , the he…" at bounding box center [260, 91] width 162 height 109
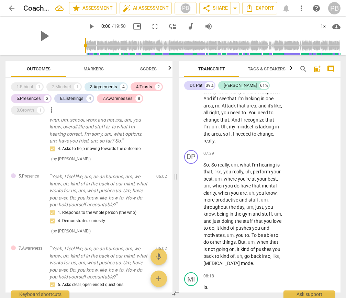
scroll to position [1834, 0]
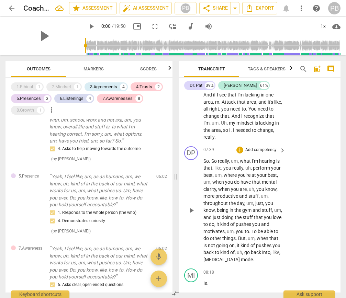
click at [251, 147] on p "Add competency" at bounding box center [261, 150] width 33 height 6
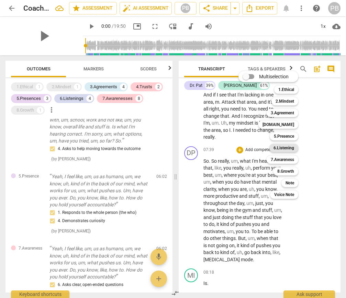
click at [287, 146] on b "6.Listening" at bounding box center [284, 148] width 21 height 8
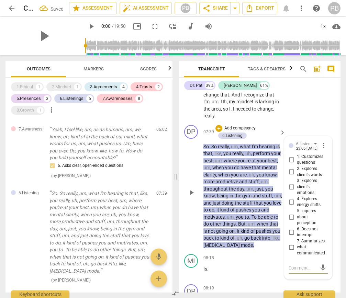
scroll to position [1856, 0]
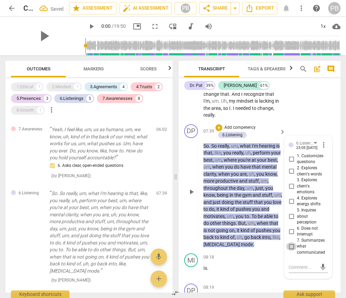
click at [291, 243] on input "7. Summarizes what communicated" at bounding box center [291, 247] width 11 height 8
checkbox input "true"
click at [289, 167] on input "2. Explores client's words" at bounding box center [291, 171] width 11 height 8
checkbox input "true"
click at [240, 125] on p "Add competency" at bounding box center [240, 128] width 33 height 6
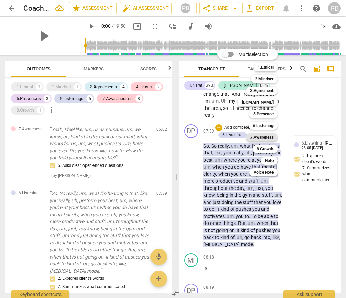
click at [263, 139] on b "7.Awareness" at bounding box center [261, 137] width 23 height 8
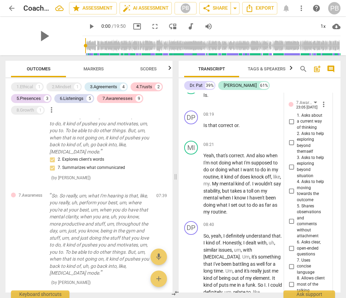
scroll to position [2038, 0]
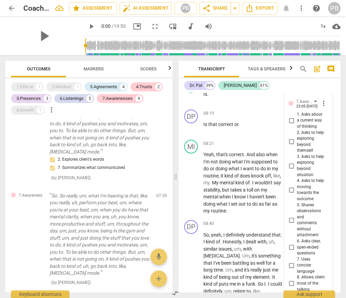
click at [290, 216] on input "5. Shares observations and comments without attachment" at bounding box center [291, 220] width 11 height 8
checkbox input "true"
click at [224, 115] on div "08:19 + Add competency keyboard_arrow_right Is that correct or ." at bounding box center [244, 122] width 83 height 25
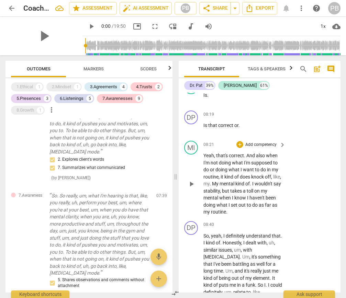
scroll to position [2038, 0]
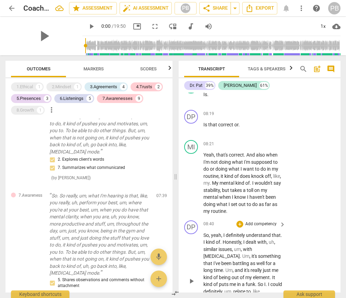
click at [253, 221] on p "Add competency" at bounding box center [261, 224] width 33 height 6
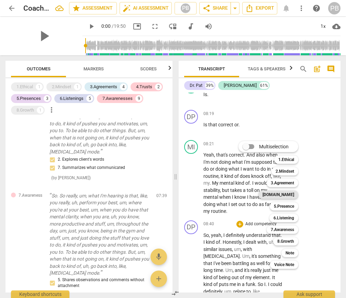
click at [284, 194] on b "[DOMAIN_NAME]" at bounding box center [279, 195] width 32 height 8
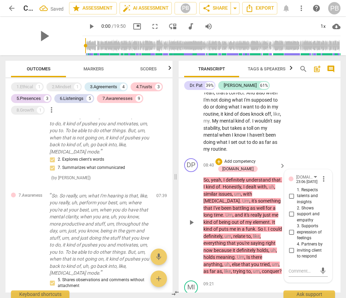
scroll to position [1228, 0]
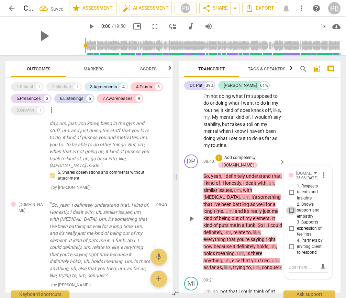
click at [291, 206] on input "2. Shows support and empathy" at bounding box center [291, 210] width 11 height 8
checkbox input "true"
click at [305, 127] on div "MI play_arrow pause 08:21 + Add competency keyboard_arrow_right Yeah , that's c…" at bounding box center [260, 111] width 162 height 80
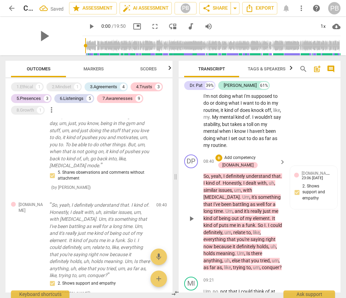
click at [236, 155] on p "Add competency" at bounding box center [240, 158] width 33 height 6
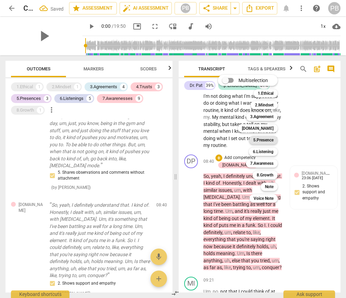
click at [262, 139] on b "5.Presence" at bounding box center [263, 140] width 20 height 8
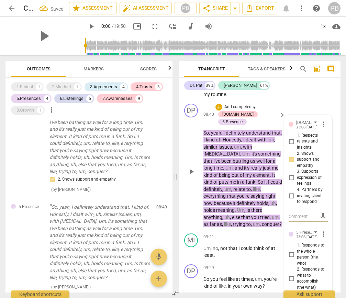
scroll to position [2156, 0]
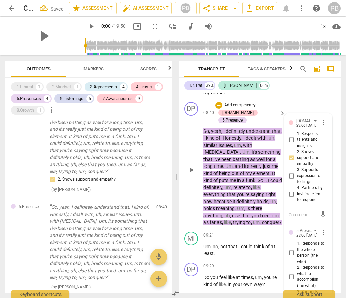
click at [289, 249] on input "1. Responds to the whole person (the who)" at bounding box center [291, 253] width 11 height 8
checkbox input "true"
click at [273, 200] on p "So , yeah , I definitely understand that . I kind of . Honestly , I dealt with …" at bounding box center [242, 177] width 79 height 99
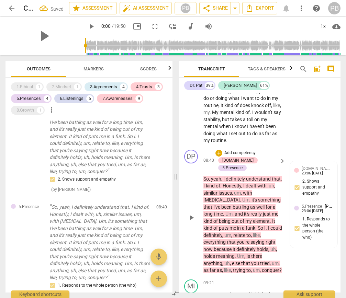
scroll to position [2108, 0]
click at [237, 150] on p "Add competency" at bounding box center [240, 153] width 33 height 6
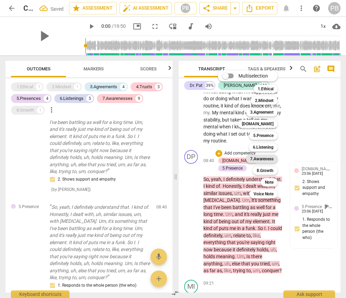
click at [258, 157] on b "7.Awareness" at bounding box center [261, 159] width 23 height 8
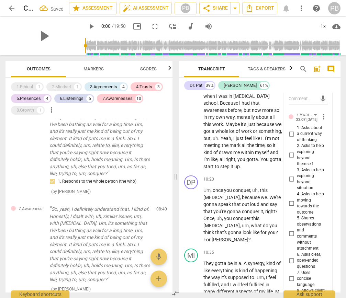
scroll to position [2419, 0]
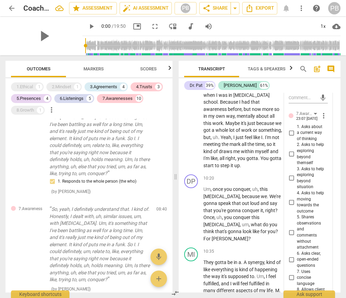
click at [290, 256] on input "6. Asks clear, open-ended questions" at bounding box center [291, 260] width 11 height 8
checkbox input "true"
click at [258, 214] on p "Um , once you conquer , uh , this [MEDICAL_DATA] , because we . We're gonna spe…" at bounding box center [242, 214] width 79 height 56
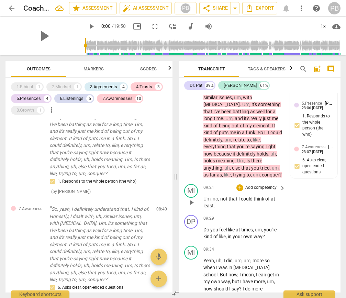
scroll to position [2214, 0]
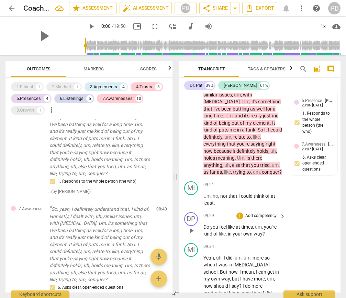
click at [260, 213] on p "Add competency" at bounding box center [261, 216] width 33 height 6
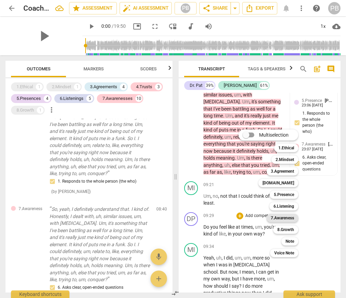
click at [281, 216] on b "7.Awareness" at bounding box center [282, 218] width 23 height 8
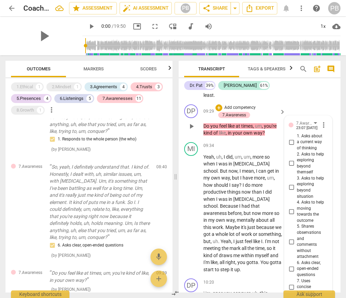
scroll to position [2320, 0]
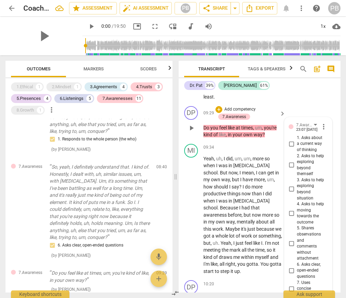
click at [292, 140] on input "1. Asks about a current way of thinking" at bounding box center [291, 144] width 11 height 8
checkbox input "true"
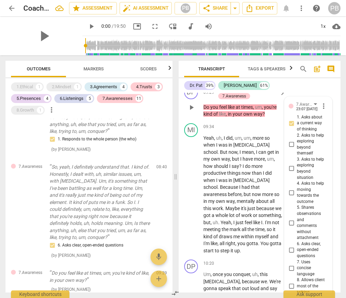
scroll to position [2356, 0]
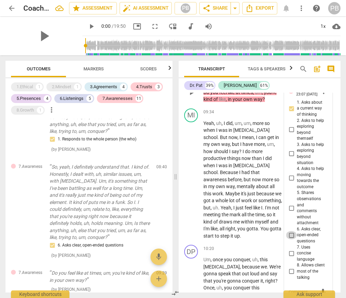
click at [291, 231] on input "6. Asks clear, open-ended questions" at bounding box center [291, 235] width 11 height 8
checkbox input "true"
click at [258, 213] on p "Yeah , uh , I did , um , um , more so when I was in [MEDICAL_DATA] school . But…" at bounding box center [242, 180] width 79 height 120
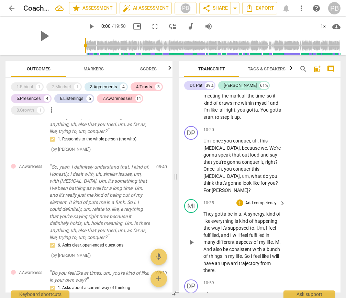
scroll to position [2476, 0]
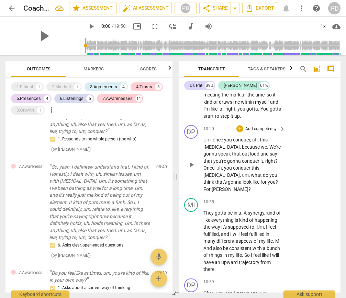
click at [252, 126] on p "Add competency" at bounding box center [261, 129] width 33 height 6
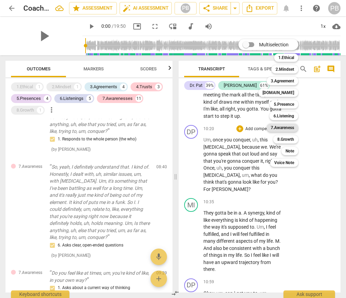
click at [286, 129] on b "7.Awareness" at bounding box center [282, 128] width 23 height 8
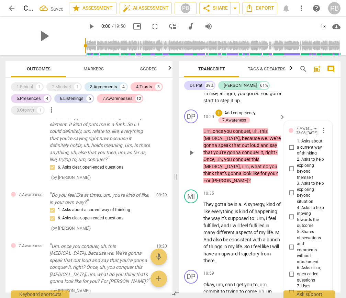
scroll to position [2494, 0]
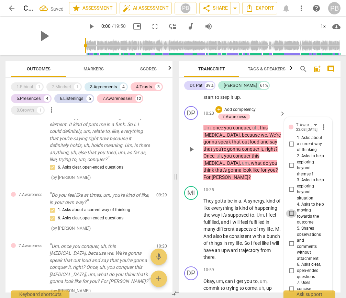
click at [290, 210] on input "4. Asks to help moving towards the outcome" at bounding box center [291, 214] width 11 height 8
checkbox input "true"
click at [291, 267] on input "6. Asks clear, open-ended questions" at bounding box center [291, 271] width 11 height 8
checkbox input "true"
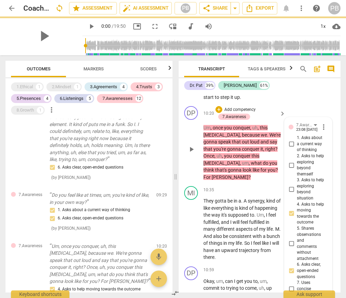
click at [291, 161] on input "2. Asks to help exploring beyond themself" at bounding box center [291, 165] width 11 height 8
checkbox input "true"
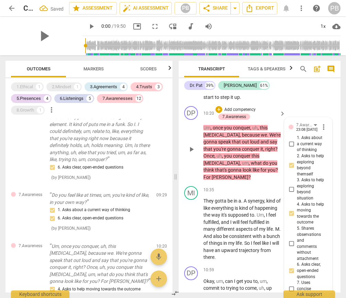
click at [268, 154] on div "DP play_arrow pause 10:20 + Add competency 7.Awareness keyboard_arrow_right Um …" at bounding box center [260, 143] width 162 height 80
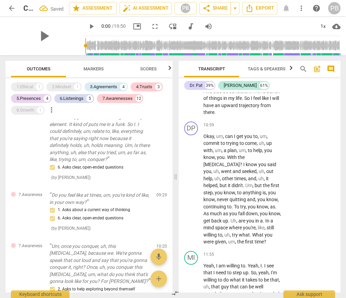
scroll to position [2640, 0]
click at [255, 122] on p "Add competency" at bounding box center [261, 125] width 33 height 6
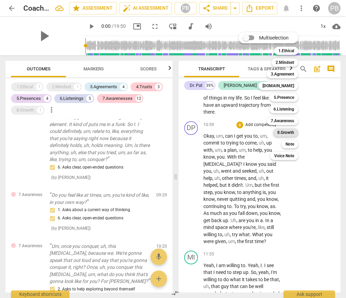
click at [287, 132] on b "8.Growth" at bounding box center [285, 133] width 17 height 8
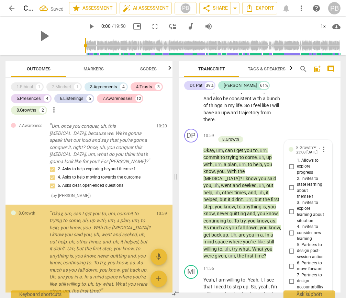
scroll to position [2745, 0]
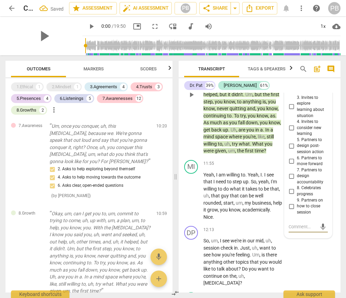
click at [290, 142] on input "5. Partners to design post-session action" at bounding box center [291, 146] width 11 height 8
checkbox input "true"
click at [290, 172] on input "7. Partners to design accountability" at bounding box center [291, 176] width 11 height 8
checkbox input "true"
click at [267, 121] on p "Okay , um , can I get you to , um , commit to trying to come , uh , up with , u…" at bounding box center [242, 98] width 79 height 113
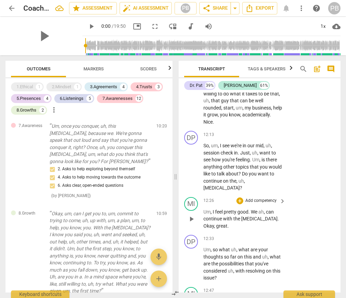
scroll to position [2838, 0]
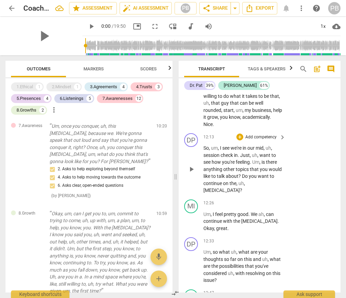
click at [250, 134] on p "Add competency" at bounding box center [261, 137] width 33 height 6
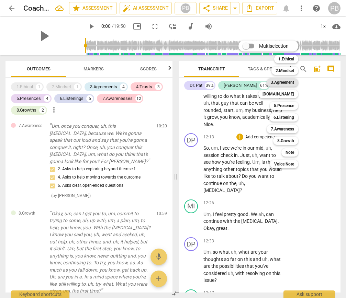
click at [281, 81] on b "3.Agreement" at bounding box center [282, 82] width 23 height 8
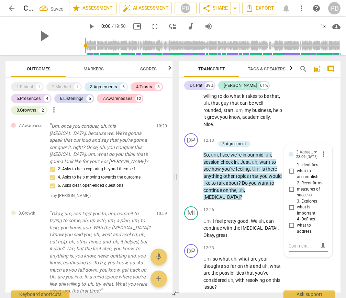
scroll to position [1782, 0]
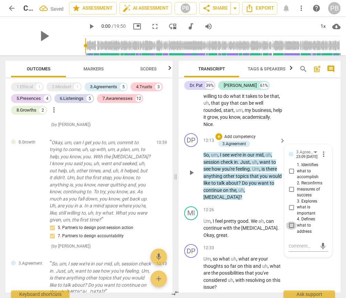
click at [290, 222] on input "4. Defines what to address" at bounding box center [291, 226] width 11 height 8
checkbox input "true"
click at [272, 162] on div "DP play_arrow pause 12:13 + Add competency 3.Agreement keyboard_arrow_right So …" at bounding box center [260, 167] width 162 height 73
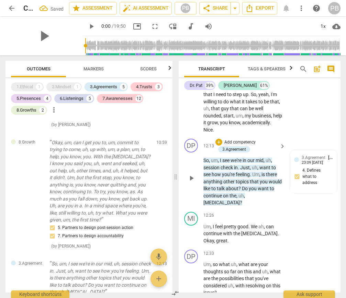
scroll to position [2829, 0]
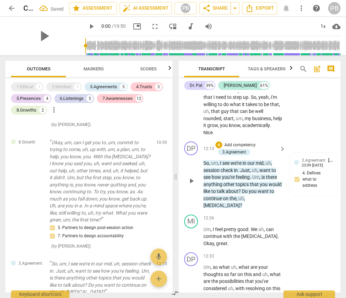
click at [245, 142] on p "Add competency" at bounding box center [240, 145] width 33 height 6
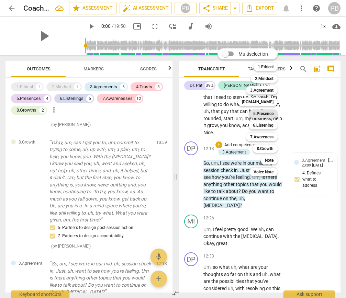
click at [260, 114] on b "5.Presence" at bounding box center [263, 114] width 20 height 8
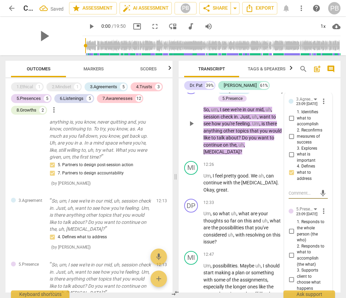
scroll to position [2892, 0]
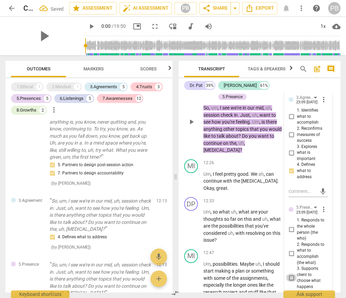
click at [290, 274] on input "3. Supports client to choose what happens" at bounding box center [291, 278] width 11 height 8
checkbox input "true"
click at [273, 209] on p "Um , so what uh , what are your thoughts so far on this and uh , what are the p…" at bounding box center [242, 226] width 79 height 35
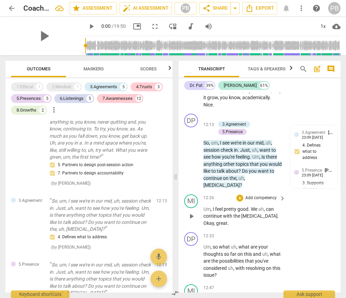
scroll to position [2892, 0]
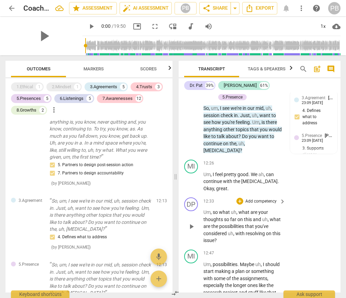
click at [253, 199] on p "Add competency" at bounding box center [261, 202] width 33 height 6
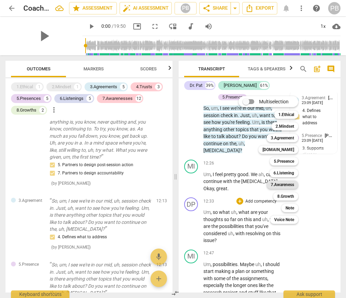
click at [287, 186] on b "7.Awareness" at bounding box center [282, 185] width 23 height 8
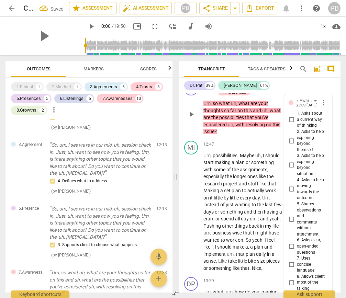
scroll to position [3007, 0]
click at [290, 186] on input "4. Asks to help moving towards the outcome" at bounding box center [291, 190] width 11 height 8
checkbox input "true"
click at [292, 243] on input "6. Asks clear, open-ended questions" at bounding box center [291, 247] width 11 height 8
checkbox input "true"
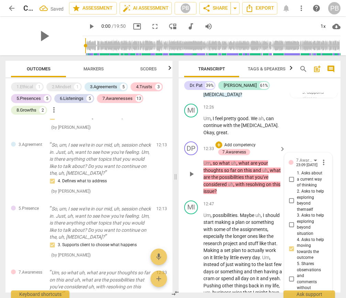
scroll to position [2944, 0]
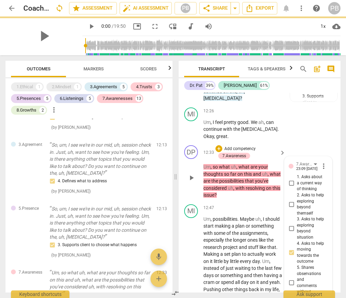
click at [292, 200] on input "2. Asks to help exploring beyond themself" at bounding box center [291, 204] width 11 height 8
checkbox input "true"
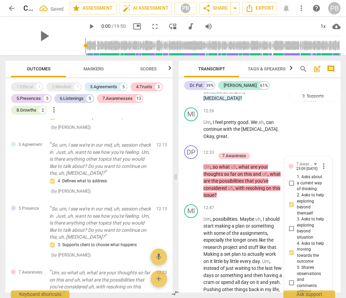
click at [295, 91] on div "Dr. Pat 39% [PERSON_NAME] 61%" at bounding box center [259, 86] width 151 height 12
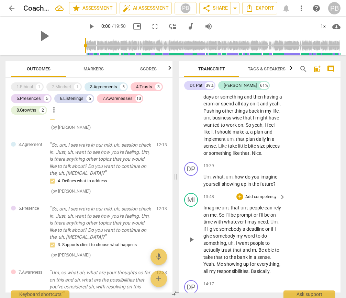
scroll to position [3126, 0]
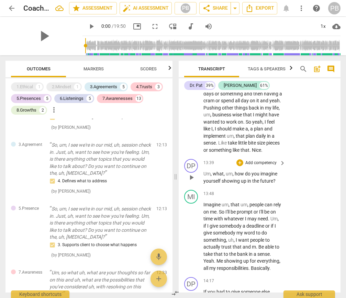
click at [250, 160] on p "Add competency" at bounding box center [261, 163] width 33 height 6
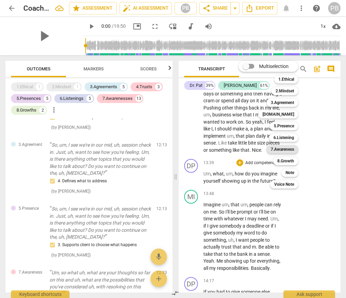
click at [284, 148] on b "7.Awareness" at bounding box center [282, 149] width 23 height 8
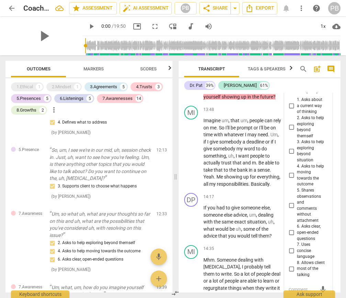
scroll to position [3219, 0]
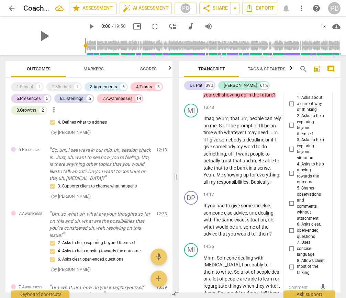
click at [291, 169] on input "4. Asks to help moving towards the outcome" at bounding box center [291, 173] width 11 height 8
checkbox input "true"
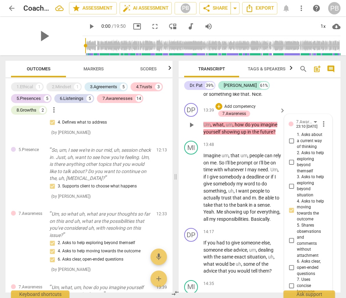
scroll to position [3173, 0]
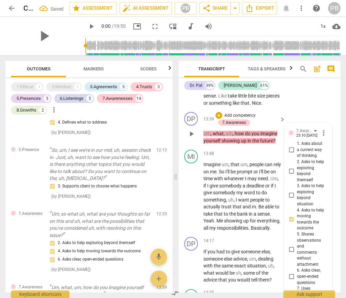
click at [290, 167] on input "2. Asks to help exploring beyond themself" at bounding box center [291, 171] width 11 height 8
checkbox input "true"
click at [191, 164] on div "play_arrow pause" at bounding box center [195, 197] width 18 height 66
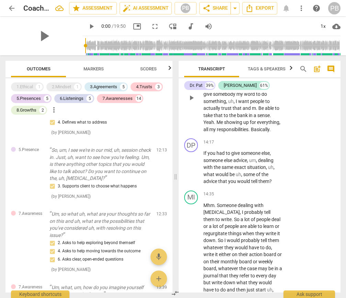
scroll to position [3272, 0]
click at [252, 139] on p "Add competency" at bounding box center [261, 142] width 33 height 6
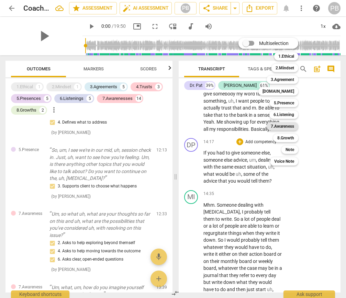
click at [285, 125] on b "7.Awareness" at bounding box center [282, 126] width 23 height 8
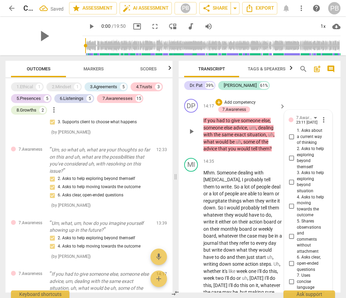
scroll to position [3297, 0]
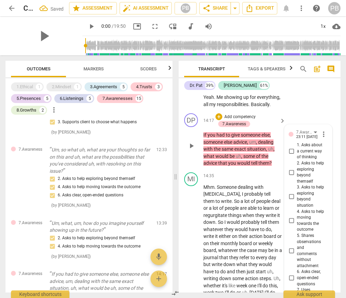
click at [292, 168] on input "2. Asks to help exploring beyond themself" at bounding box center [291, 172] width 11 height 8
checkbox input "true"
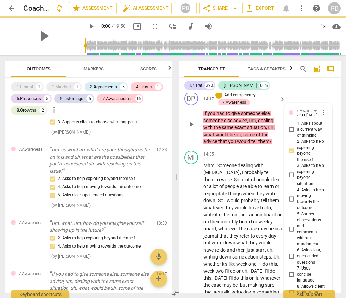
scroll to position [3331, 0]
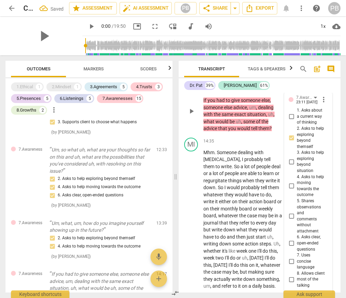
click at [292, 239] on input "6. Asks clear, open-ended questions" at bounding box center [291, 243] width 11 height 8
checkbox input "true"
click at [187, 152] on div "play_arrow pause" at bounding box center [195, 220] width 18 height 136
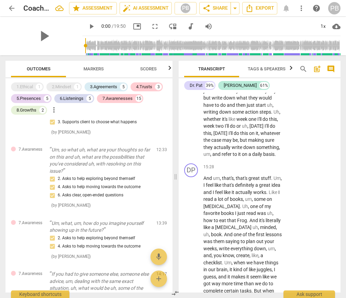
scroll to position [3474, 0]
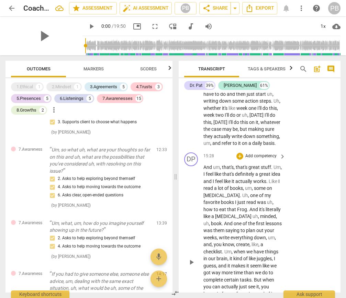
click at [257, 153] on p "Add competency" at bounding box center [261, 156] width 33 height 6
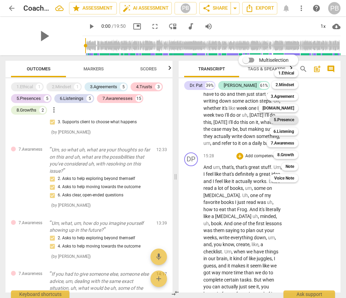
click at [283, 121] on b "5.Presence" at bounding box center [284, 120] width 20 height 8
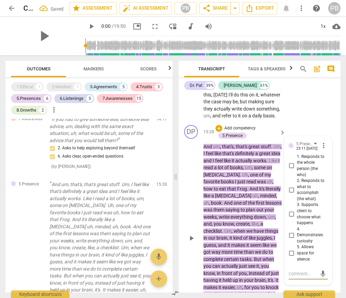
scroll to position [3497, 0]
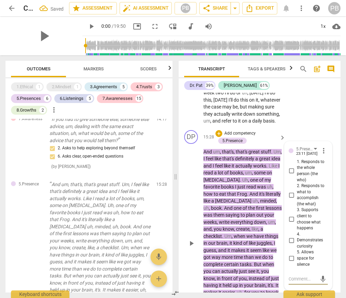
click at [292, 167] on input "1. Responds to the whole person (the who)" at bounding box center [291, 171] width 11 height 8
checkbox input "true"
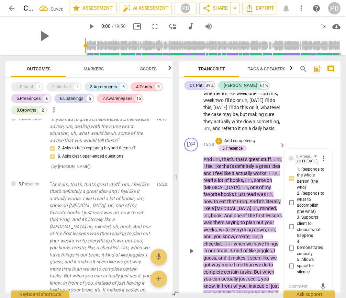
scroll to position [3485, 0]
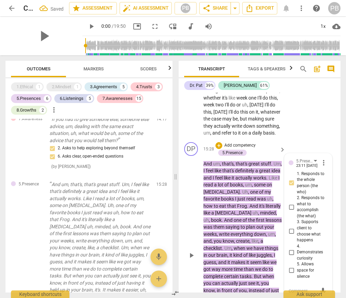
click at [244, 143] on p "Add competency" at bounding box center [240, 146] width 33 height 6
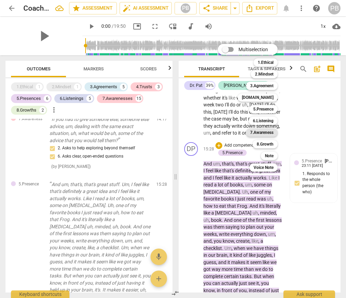
click at [271, 133] on b "7.Awareness" at bounding box center [261, 133] width 23 height 8
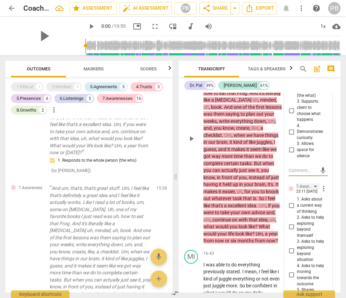
scroll to position [3614, 0]
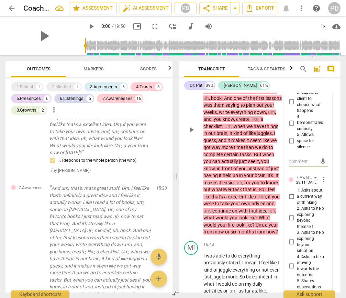
click at [290, 262] on input "4. Asks to help moving towards the outcome" at bounding box center [291, 266] width 11 height 8
checkbox input "true"
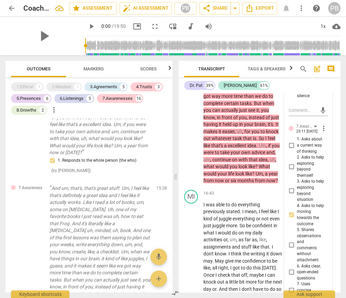
scroll to position [3668, 0]
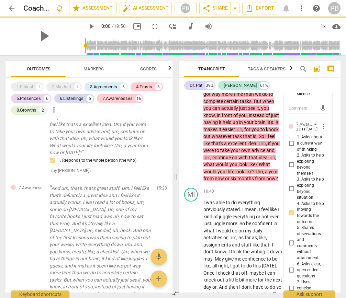
click at [289, 266] on input "6. Asks clear, open-ended questions" at bounding box center [291, 270] width 11 height 8
checkbox input "true"
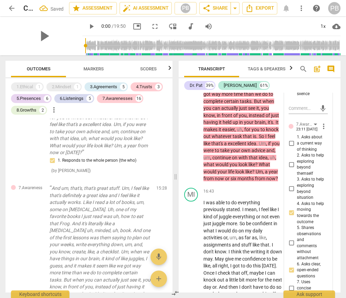
click at [189, 133] on div "play_arrow pause" at bounding box center [195, 76] width 18 height 207
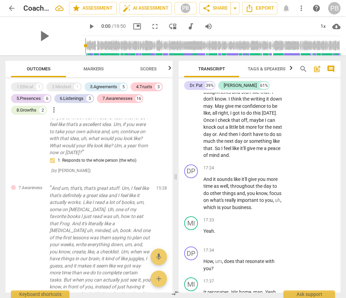
scroll to position [3822, 0]
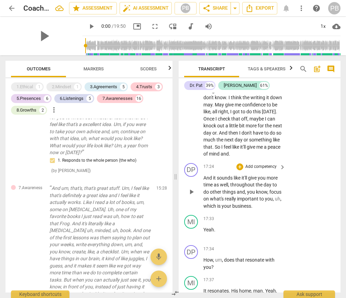
click at [261, 164] on p "Add competency" at bounding box center [261, 167] width 33 height 6
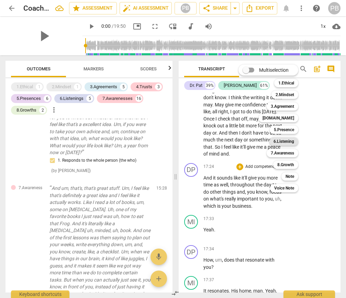
click at [278, 142] on b "6.Listening" at bounding box center [284, 141] width 21 height 8
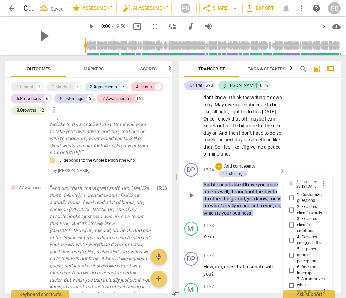
scroll to position [2456, 0]
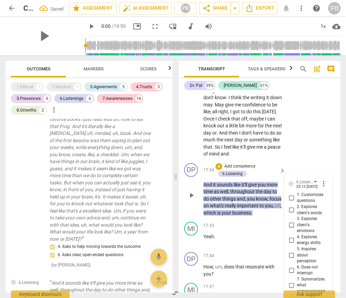
click at [291, 281] on input "7. Summarizes what communicated" at bounding box center [291, 285] width 11 height 8
checkbox input "true"
click at [232, 164] on p "Add competency" at bounding box center [240, 167] width 33 height 6
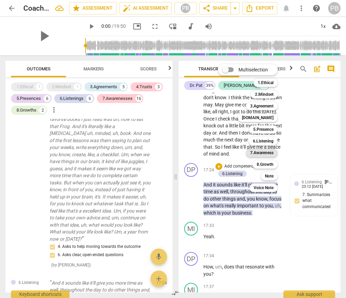
click at [261, 153] on b "7.Awareness" at bounding box center [261, 153] width 23 height 8
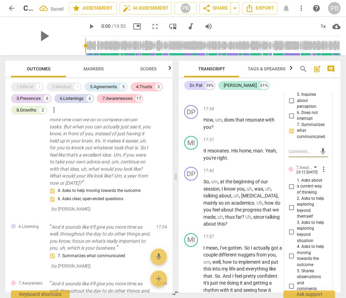
scroll to position [3979, 0]
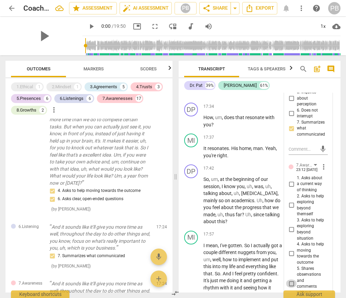
click at [289, 280] on input "5. Shares observations and comments without attachment" at bounding box center [291, 284] width 11 height 8
checkbox input "true"
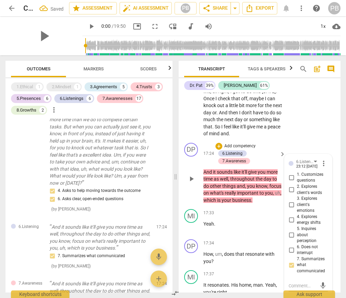
scroll to position [3840, 0]
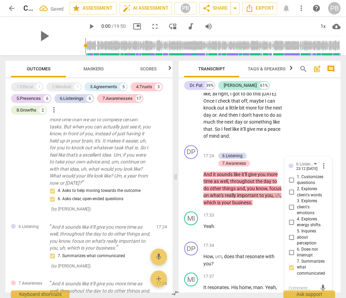
click at [273, 100] on p "I was able to do everything previously stated . I mean , I feel like I kind of …" at bounding box center [242, 83] width 79 height 113
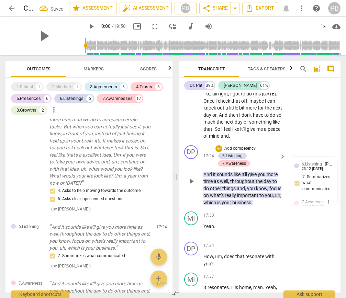
click at [242, 146] on p "Add competency" at bounding box center [240, 149] width 33 height 6
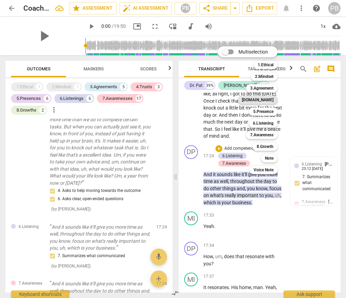
click at [261, 99] on b "[DOMAIN_NAME]" at bounding box center [258, 100] width 32 height 8
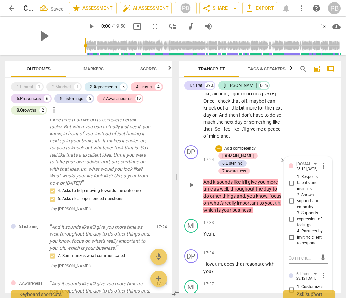
scroll to position [2571, 0]
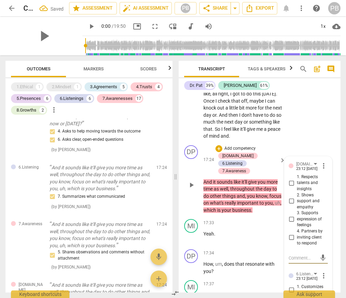
click at [290, 233] on input "4. Partners by inviting client to respond" at bounding box center [291, 237] width 11 height 8
checkbox input "true"
click at [284, 95] on div "I was able to do everything previously stated . I mean , I feel like I kind of …" at bounding box center [244, 83] width 83 height 113
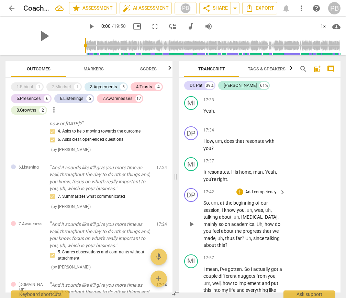
scroll to position [3965, 0]
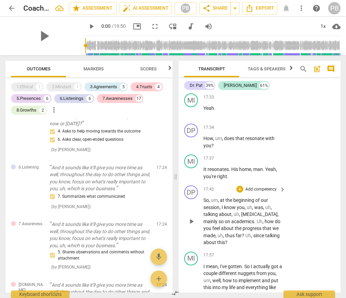
click at [256, 187] on p "Add competency" at bounding box center [261, 190] width 33 height 6
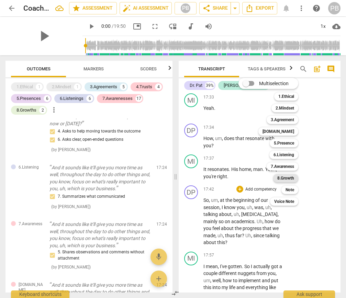
click at [287, 176] on b "8.Growth" at bounding box center [285, 178] width 17 height 8
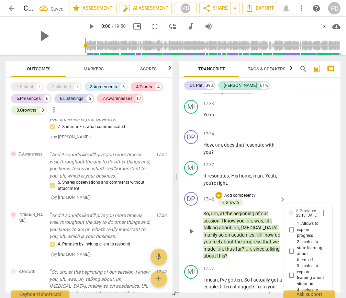
scroll to position [3931, 0]
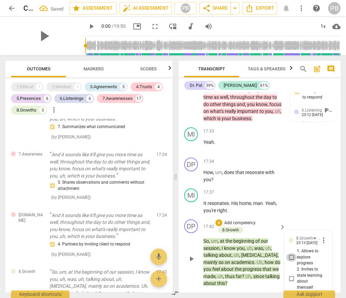
click at [292, 254] on input "1. Allows to explore progress" at bounding box center [291, 258] width 11 height 8
checkbox input "true"
click at [308, 155] on div "DP play_arrow pause 17:34 + Add competency keyboard_arrow_right How , um , does…" at bounding box center [260, 170] width 162 height 31
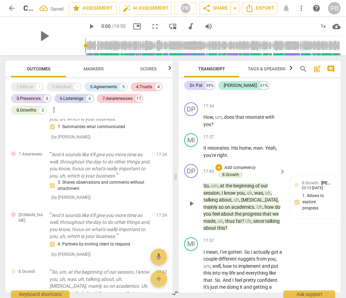
scroll to position [3987, 0]
click at [243, 165] on p "Add competency" at bounding box center [240, 168] width 33 height 6
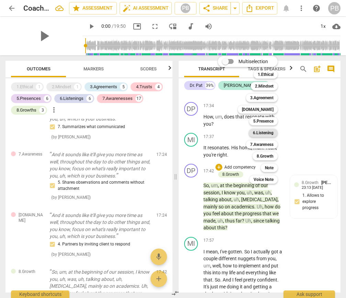
click at [266, 134] on b "6.Listening" at bounding box center [263, 133] width 21 height 8
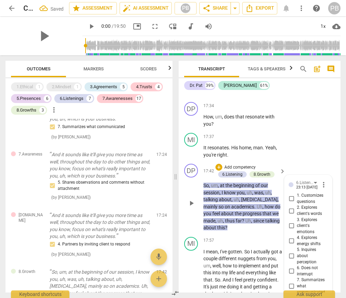
scroll to position [2711, 0]
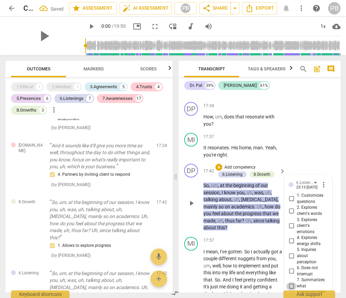
click at [291, 282] on input "7. Summarizes what communicated" at bounding box center [291, 286] width 11 height 8
checkbox input "true"
click at [309, 130] on div "MI play_arrow pause 17:37 + Add competency keyboard_arrow_right It resonates . …" at bounding box center [260, 145] width 162 height 31
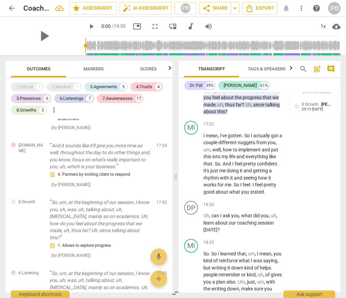
scroll to position [4107, 0]
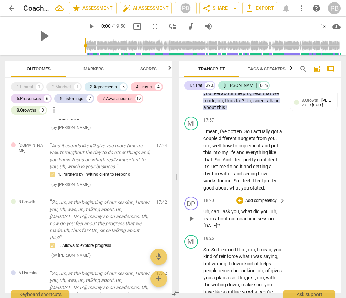
click at [252, 198] on p "Add competency" at bounding box center [261, 201] width 33 height 6
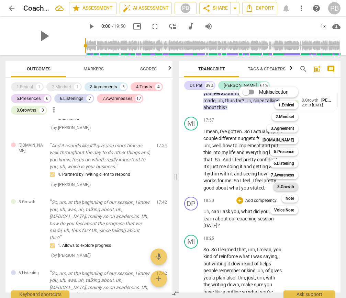
click at [284, 188] on b "8.Growth" at bounding box center [285, 187] width 17 height 8
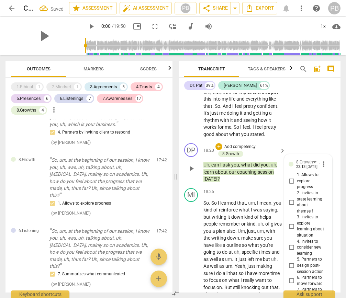
scroll to position [4164, 0]
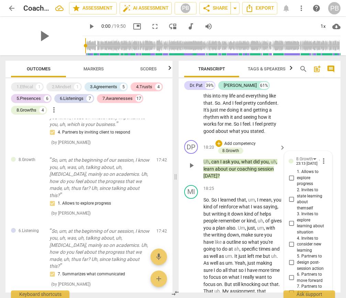
click at [292, 195] on input "2. Invites to state learning about themself" at bounding box center [291, 199] width 11 height 8
checkbox input "true"
click at [291, 219] on input "3. Invites to explore learning about situation" at bounding box center [291, 223] width 11 height 8
checkbox input "true"
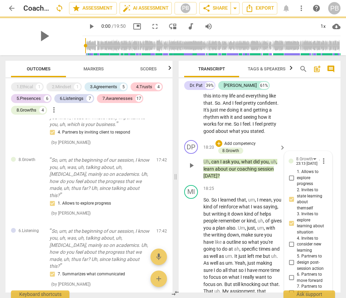
click at [260, 137] on div "DP play_arrow pause 18:20 + Add competency 8.Growth keyboard_arrow_right Uh , c…" at bounding box center [260, 159] width 162 height 45
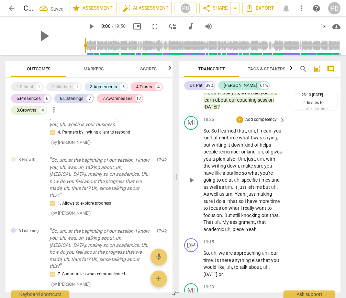
scroll to position [4238, 0]
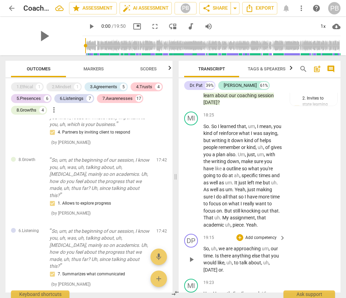
click at [252, 235] on p "Add competency" at bounding box center [261, 238] width 33 height 6
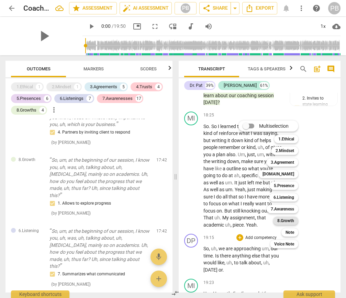
click at [288, 220] on b "8.Growth" at bounding box center [285, 221] width 17 height 8
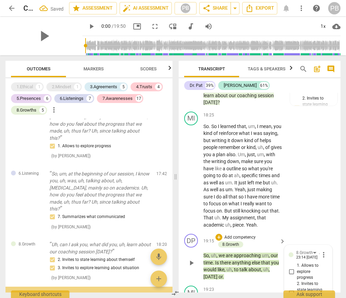
scroll to position [4335, 0]
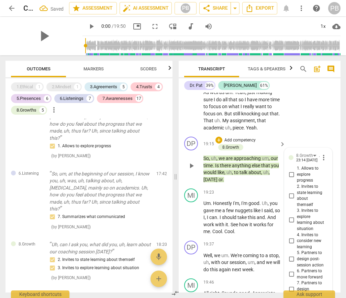
checkbox input "true"
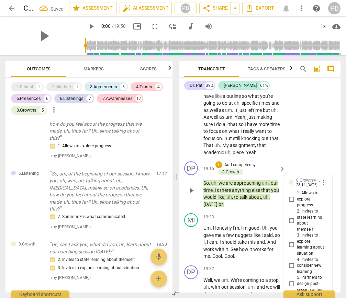
scroll to position [4302, 0]
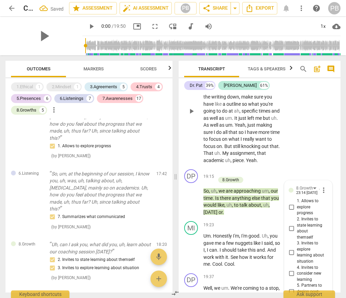
click at [268, 112] on div "MI play_arrow pause 18:25 + Add competency keyboard_arrow_right So . So I learn…" at bounding box center [260, 105] width 162 height 123
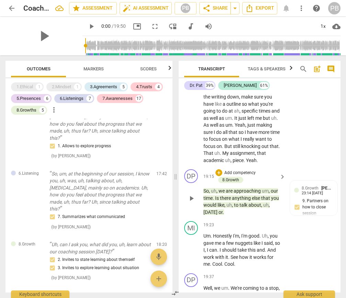
click at [249, 170] on p "Add competency" at bounding box center [240, 173] width 33 height 6
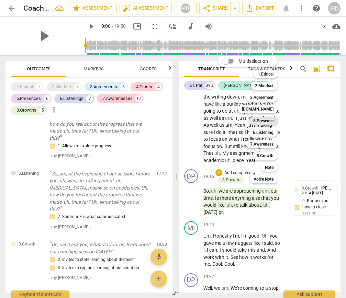
click at [265, 120] on b "5.Presence" at bounding box center [263, 121] width 20 height 8
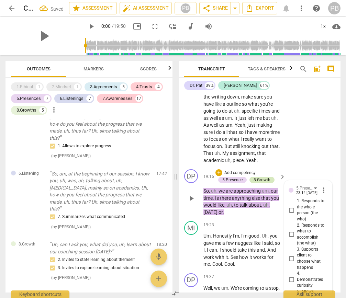
scroll to position [2860, 0]
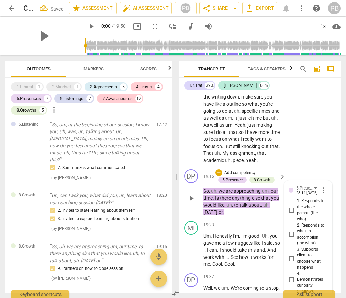
click at [290, 255] on input "3. Supports client to choose what happens" at bounding box center [291, 259] width 11 height 8
checkbox input "true"
click at [293, 105] on div "MI play_arrow pause 18:25 + Add competency keyboard_arrow_right So . So I learn…" at bounding box center [260, 105] width 162 height 123
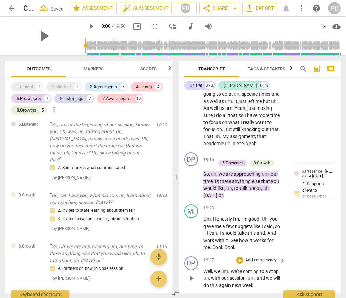
scroll to position [4319, 0]
click at [255, 257] on div "+ Add competency" at bounding box center [256, 260] width 41 height 7
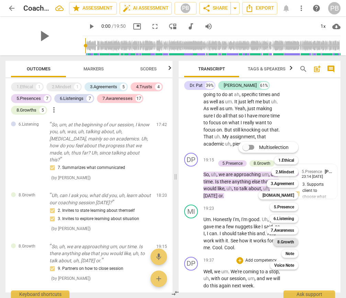
click at [282, 242] on b "8.Growth" at bounding box center [285, 242] width 17 height 8
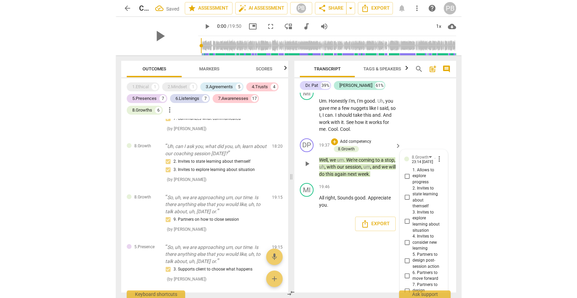
scroll to position [0, 0]
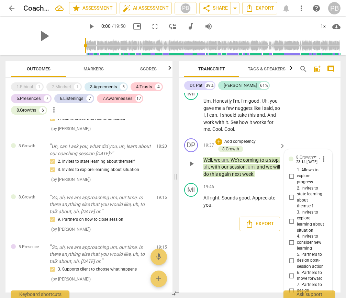
checkbox input "true"
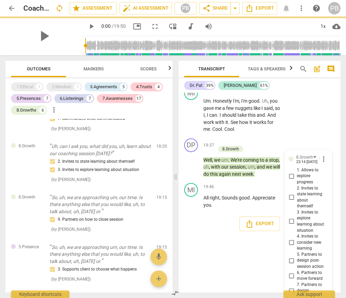
click at [210, 188] on div "DP play_arrow pause 00:03 + Add competency 3.Agreement [DOMAIN_NAME] 8.Growth k…" at bounding box center [260, 193] width 162 height 200
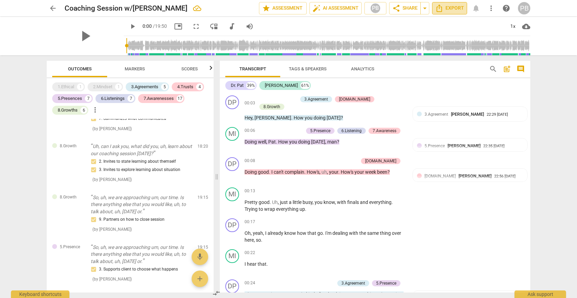
click at [462, 9] on span "Export" at bounding box center [449, 8] width 29 height 8
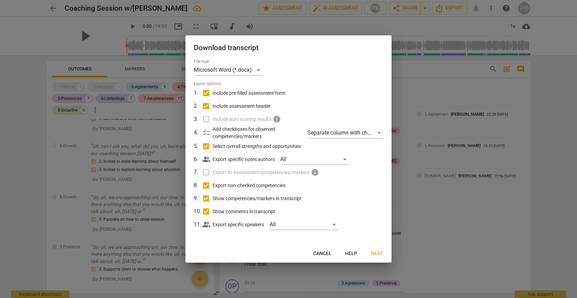
click at [377, 253] on span "Next" at bounding box center [377, 253] width 12 height 7
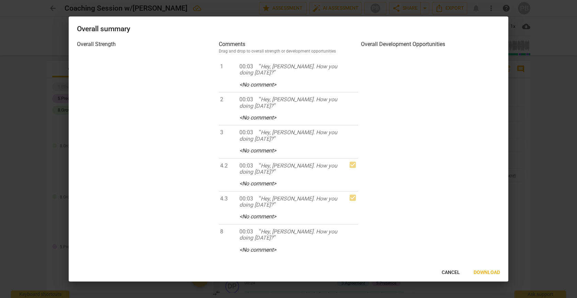
click at [52, 8] on div at bounding box center [288, 149] width 577 height 298
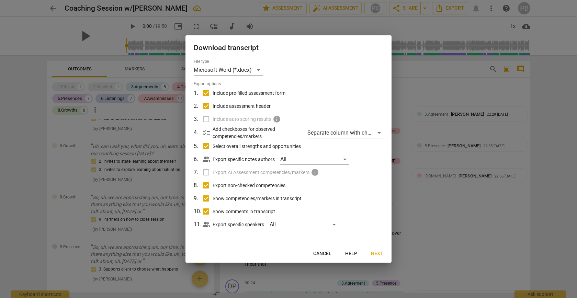
click at [325, 252] on span "Cancel" at bounding box center [322, 253] width 18 height 7
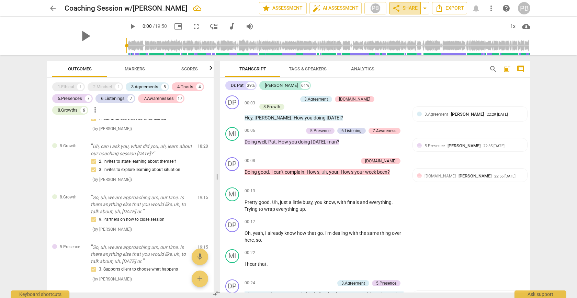
click at [411, 10] on span "share Share" at bounding box center [404, 8] width 25 height 8
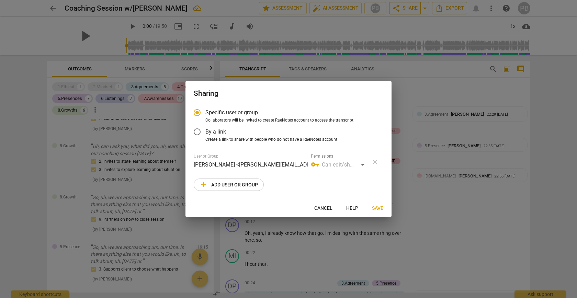
radio input "false"
click at [199, 133] on input "By a link" at bounding box center [197, 132] width 16 height 16
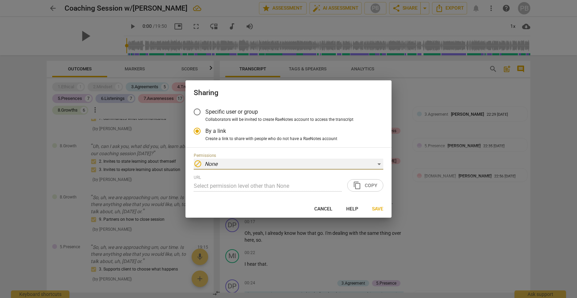
click at [248, 164] on div "block None" at bounding box center [289, 164] width 190 height 11
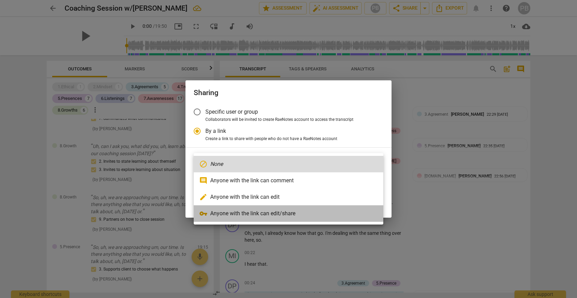
click at [248, 212] on li "vpn_key Anyone with the link can edit/share" at bounding box center [289, 213] width 190 height 16
radio input "false"
type input "[URL][DOMAIN_NAME]"
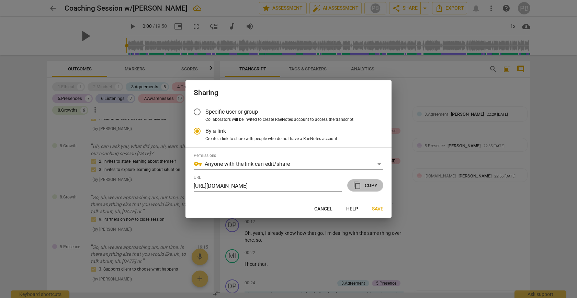
click at [374, 188] on span "content_copy Copy" at bounding box center [365, 185] width 24 height 8
click at [372, 183] on span "content_copy Copy" at bounding box center [365, 185] width 24 height 8
click at [378, 208] on span "Save" at bounding box center [377, 209] width 11 height 7
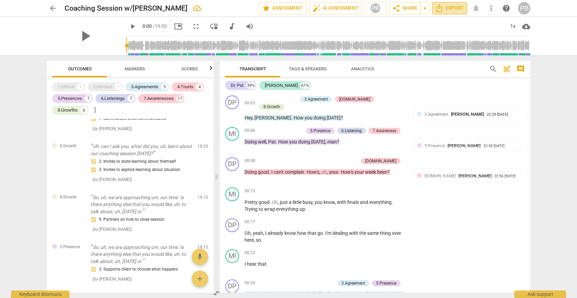
click at [451, 7] on span "Export" at bounding box center [449, 8] width 29 height 8
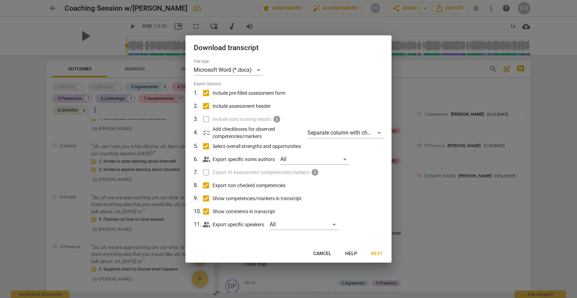
click at [375, 253] on span "Next" at bounding box center [377, 253] width 12 height 7
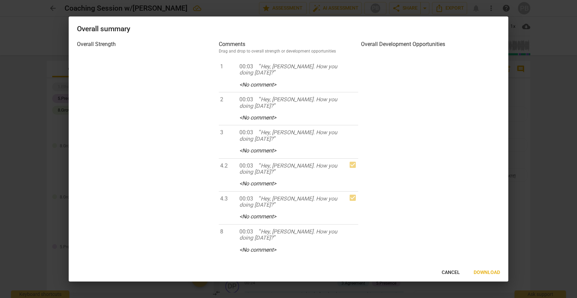
click at [478, 271] on span "Download" at bounding box center [487, 272] width 26 height 7
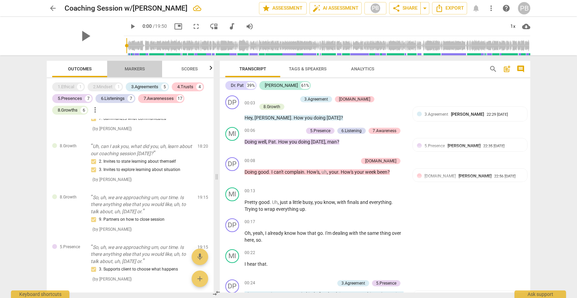
click at [148, 70] on span "Markers" at bounding box center [134, 69] width 37 height 9
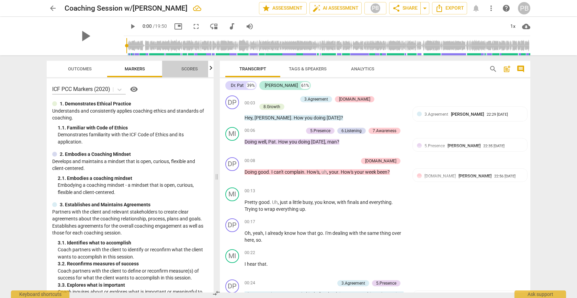
click at [193, 66] on span "Scores" at bounding box center [189, 69] width 33 height 9
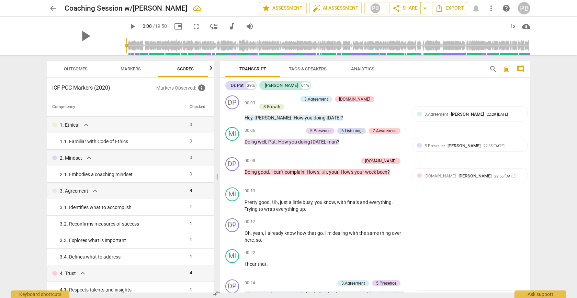
scroll to position [0, 9]
click at [145, 127] on div "1. Ethical expand_more" at bounding box center [118, 125] width 132 height 8
click at [133, 70] on span "Markers" at bounding box center [126, 68] width 20 height 5
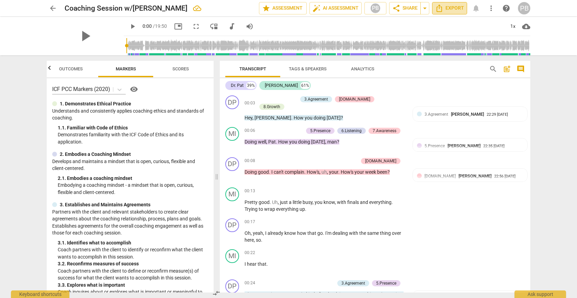
click at [444, 12] on span "Export" at bounding box center [449, 8] width 29 height 8
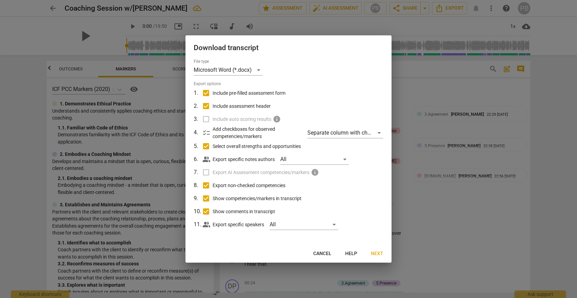
click at [430, 26] on div at bounding box center [288, 149] width 577 height 298
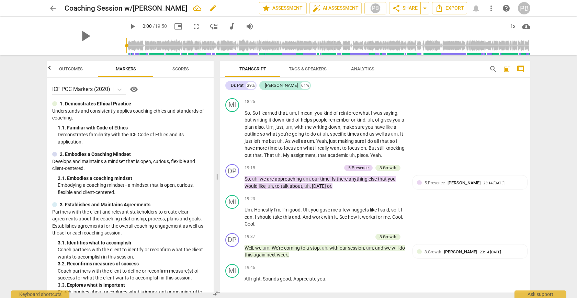
scroll to position [2628, 0]
